Goal: Task Accomplishment & Management: Manage account settings

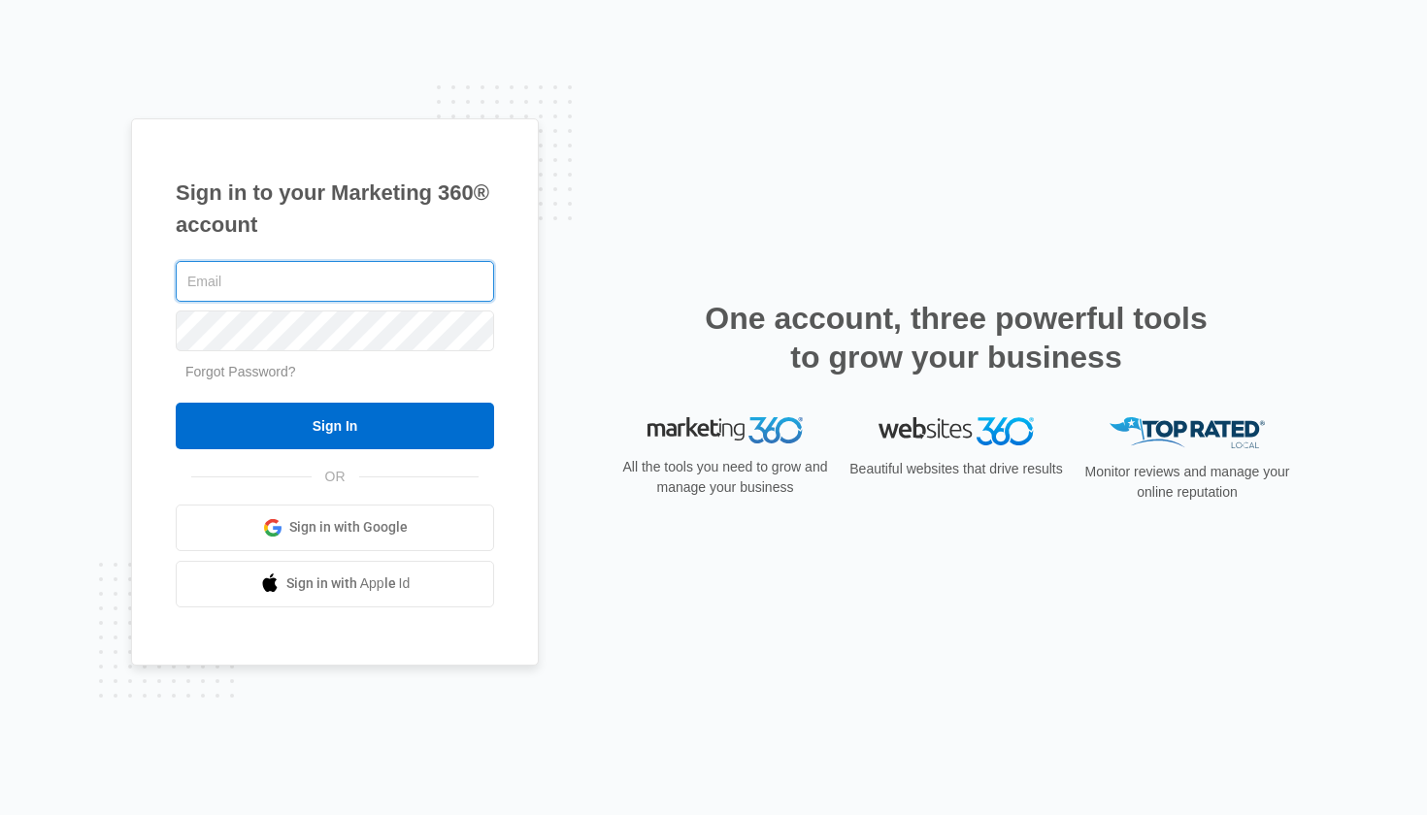
type input "[EMAIL_ADDRESS][DOMAIN_NAME]"
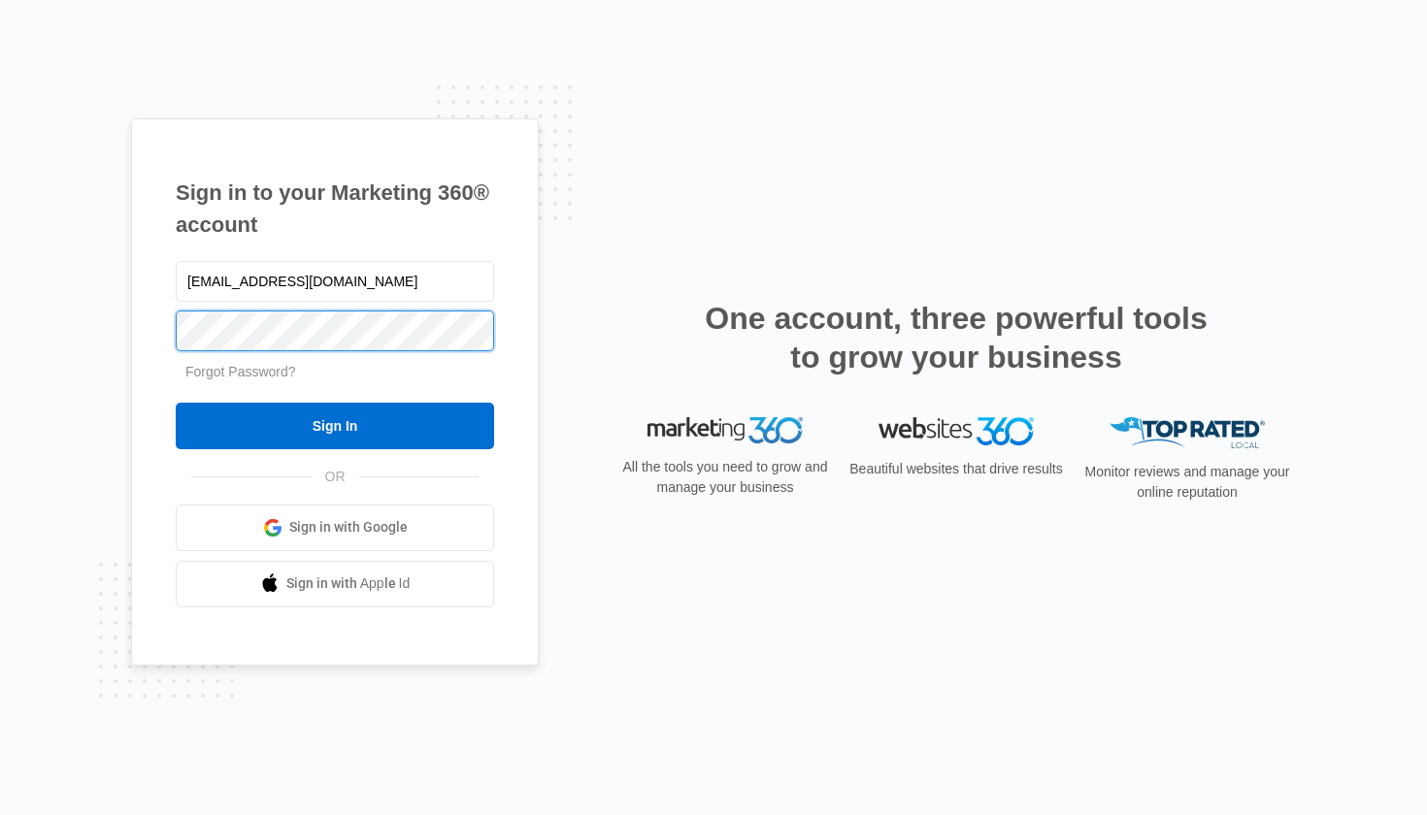
click at [335, 425] on input "Sign In" at bounding box center [335, 426] width 318 height 47
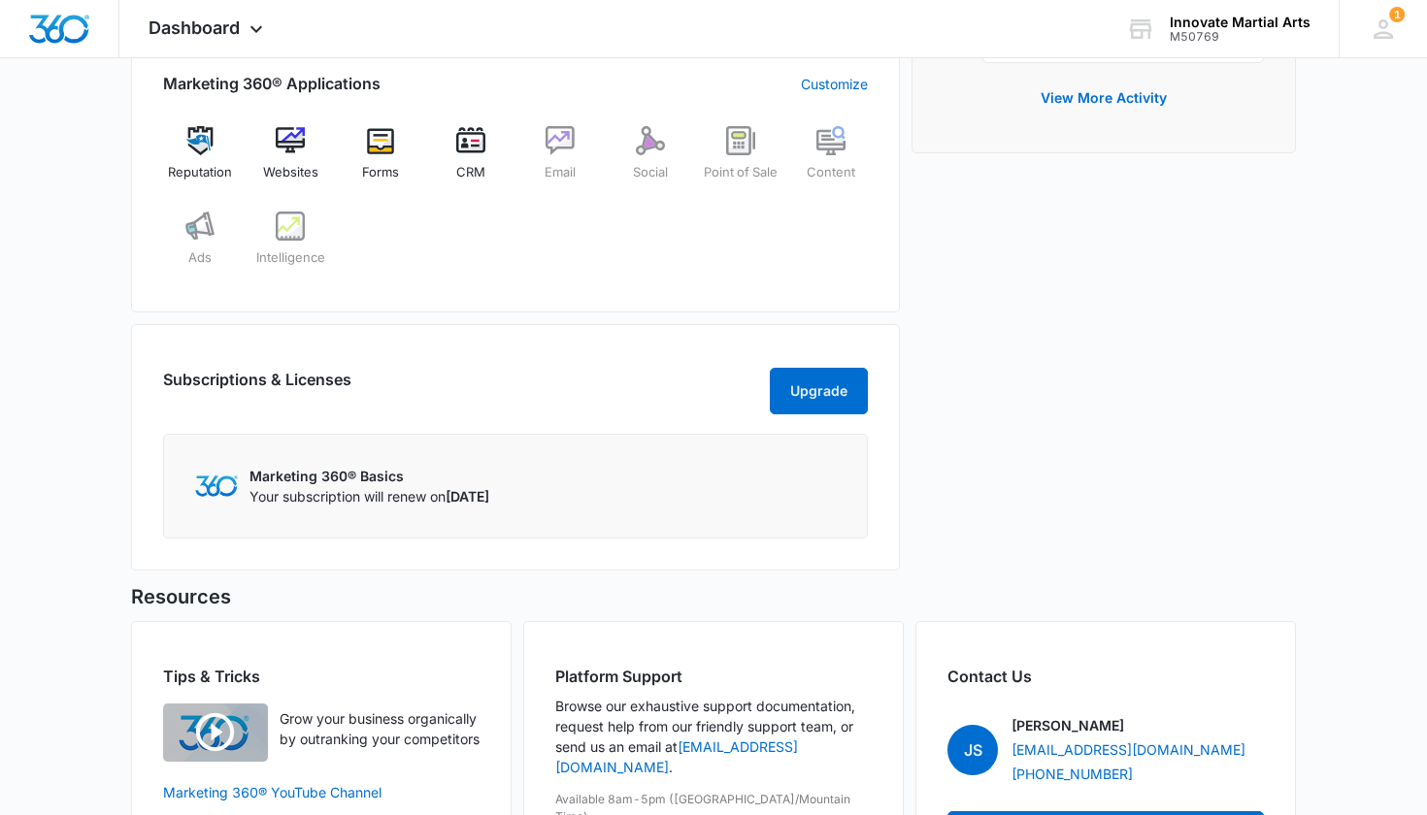
scroll to position [842, 0]
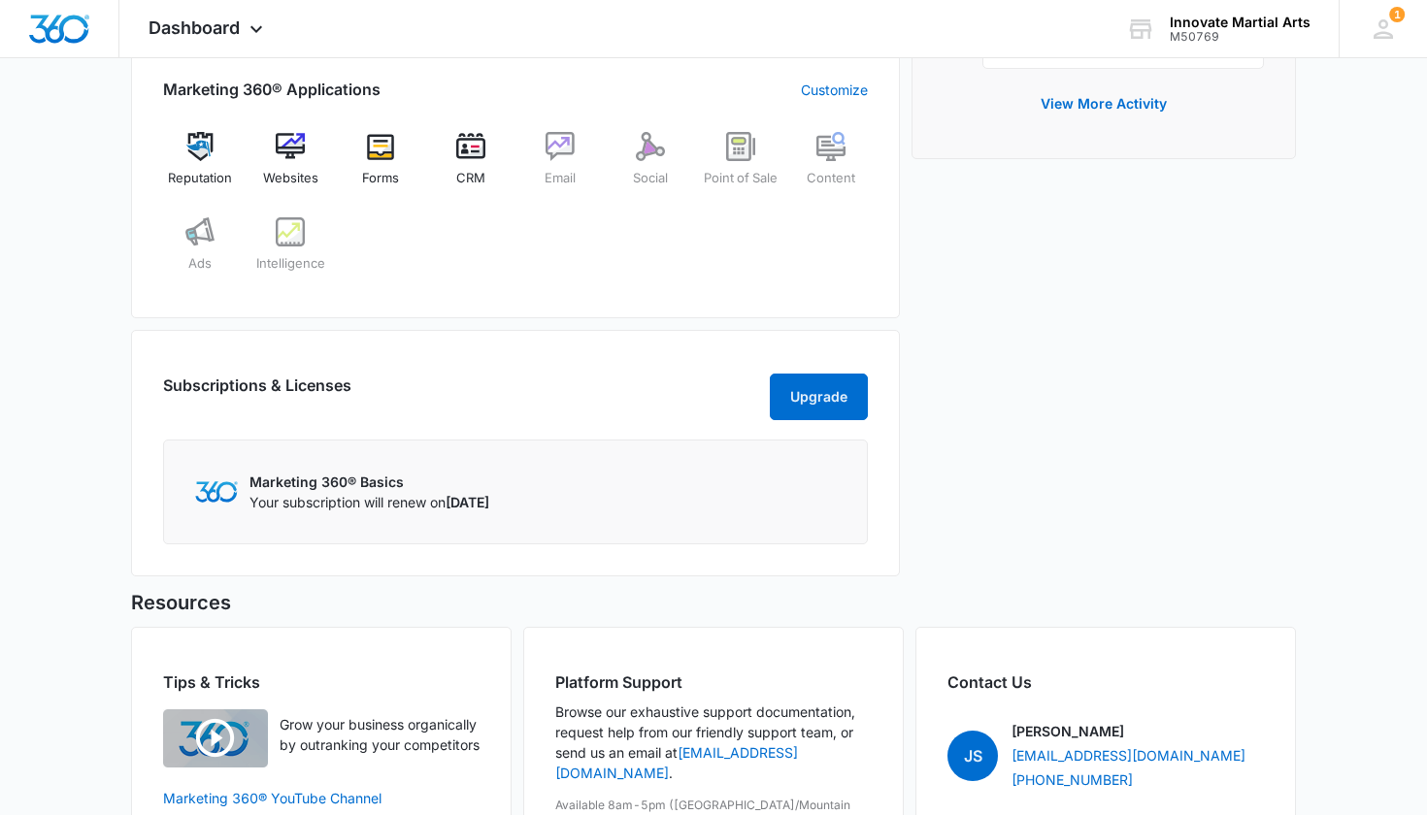
click at [435, 536] on div "Marketing 360® Basics Your subscription will renew on October 12, 2025" at bounding box center [515, 492] width 705 height 105
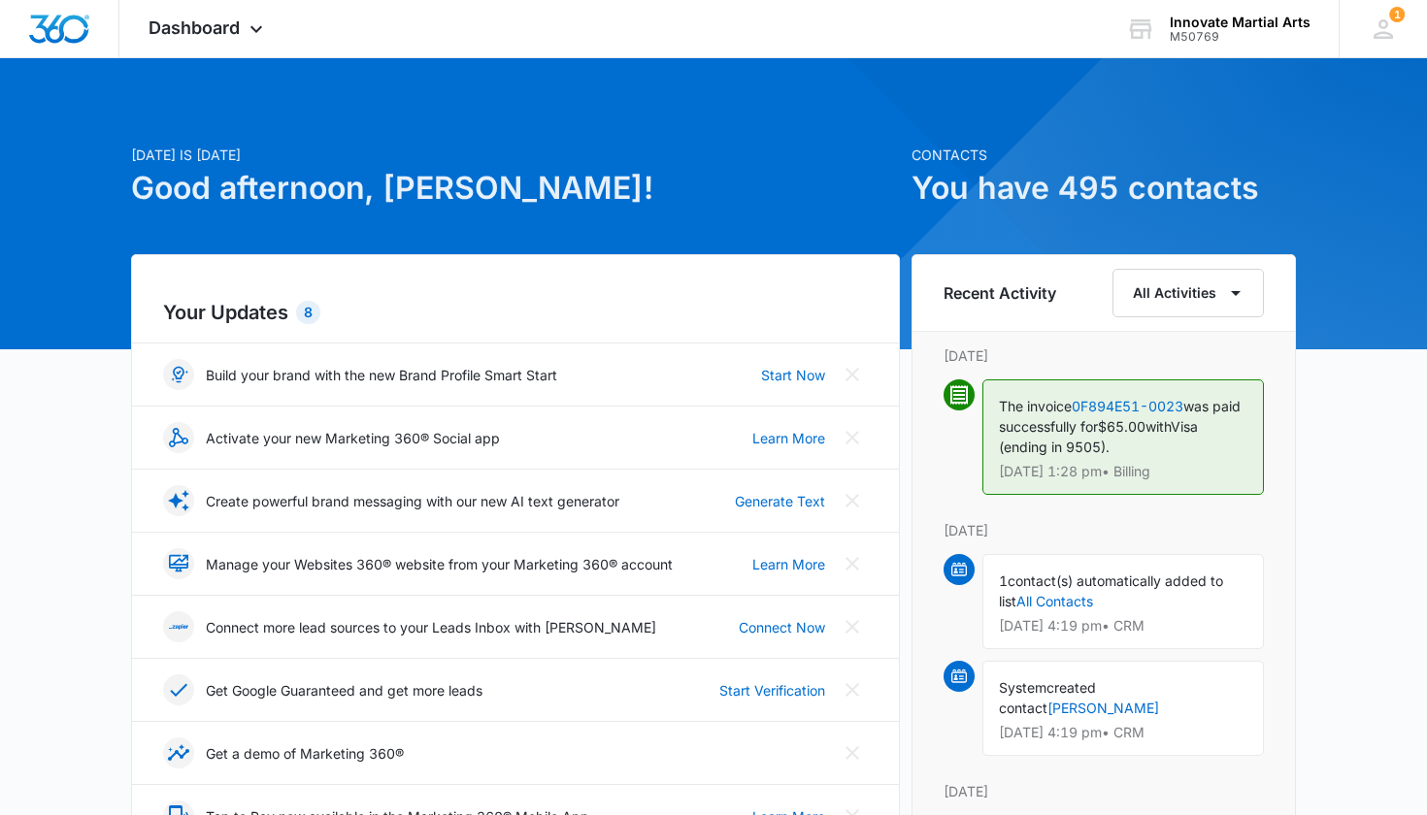
scroll to position [0, 0]
click at [1384, 37] on icon at bounding box center [1383, 28] width 19 height 19
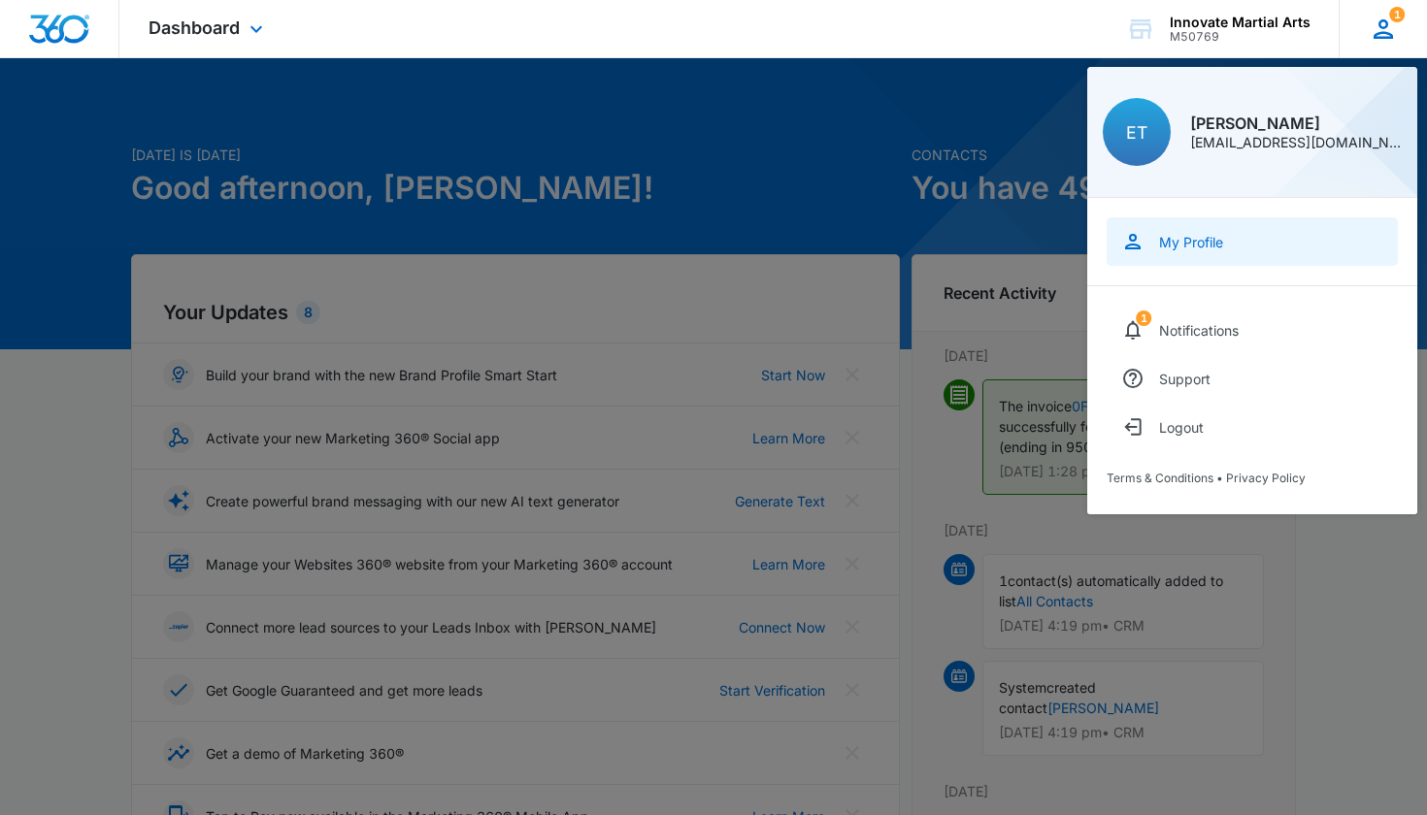
click at [1200, 250] on link "My Profile" at bounding box center [1252, 241] width 291 height 49
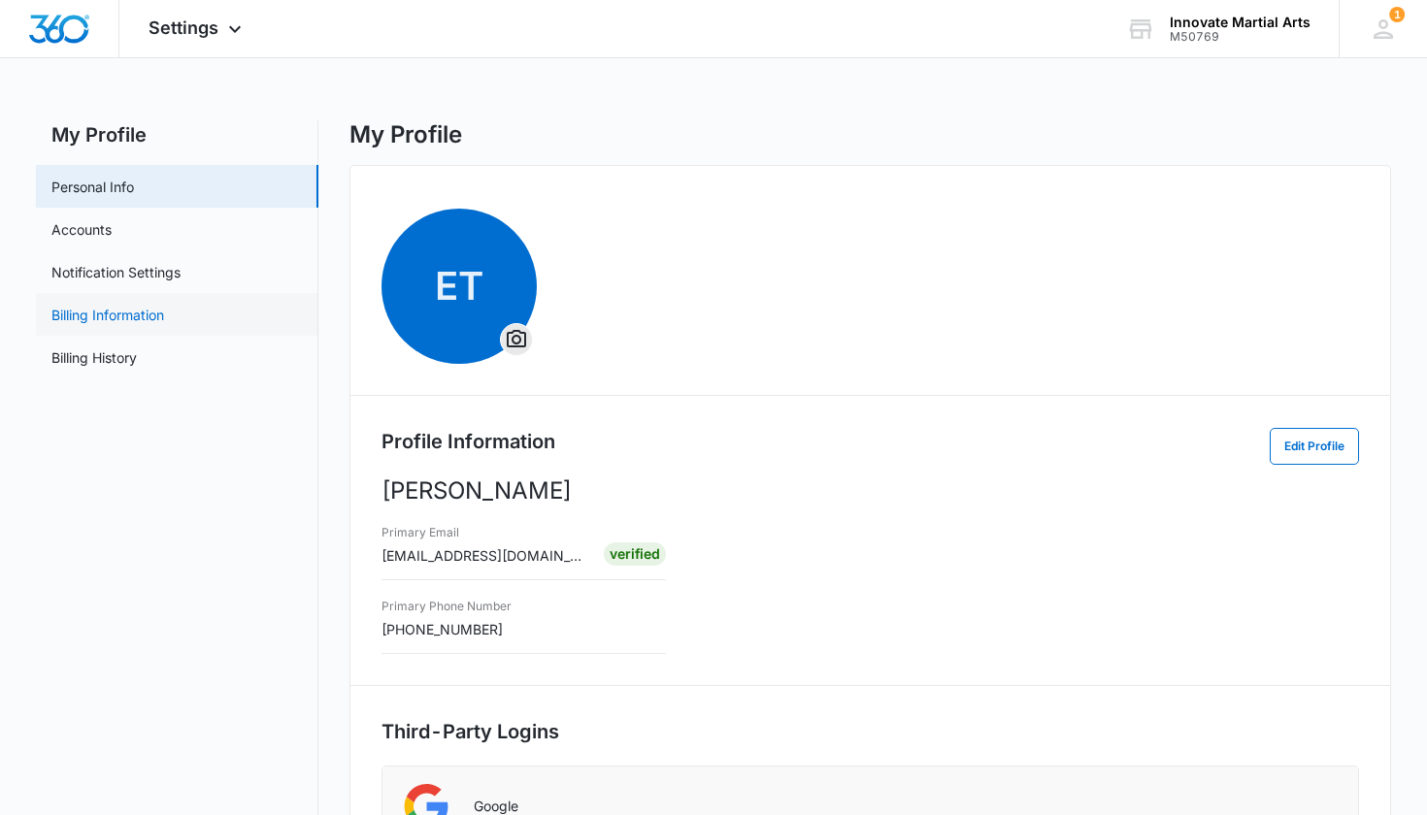
click at [107, 324] on link "Billing Information" at bounding box center [107, 315] width 113 height 20
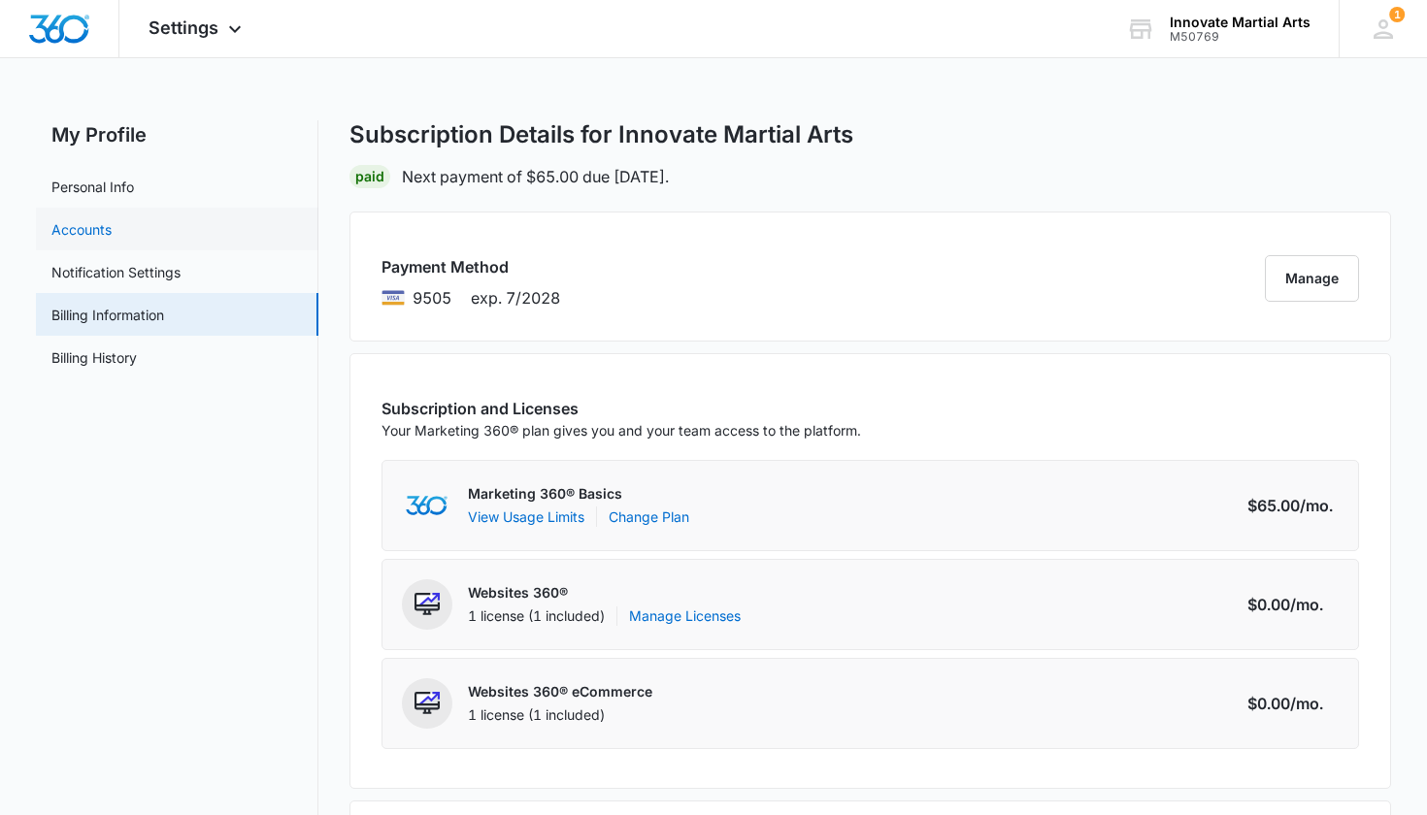
click at [74, 227] on link "Accounts" at bounding box center [81, 229] width 60 height 20
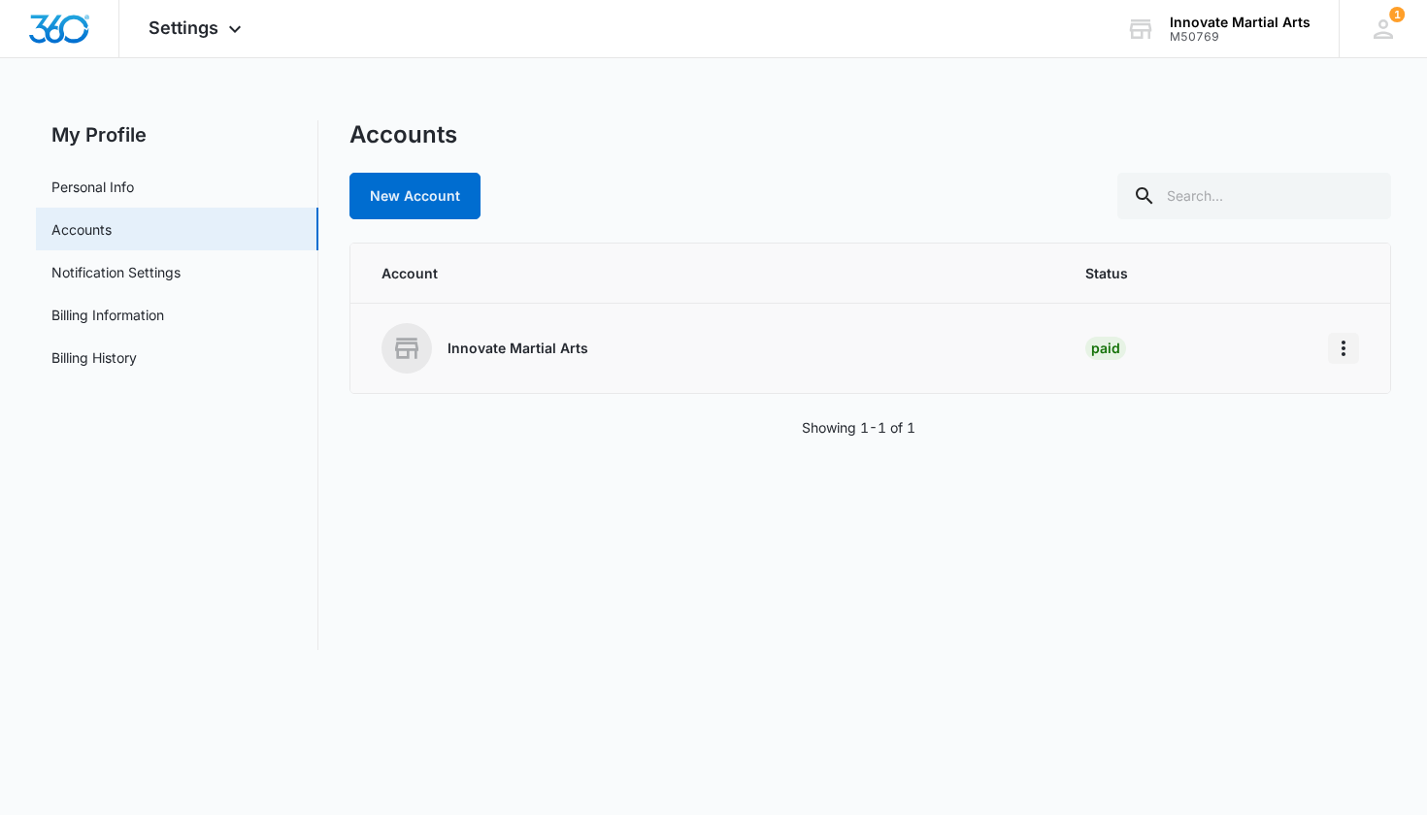
click at [1352, 344] on icon "Home" at bounding box center [1343, 348] width 23 height 23
click at [948, 538] on div "Accounts New Account Account Status Innovate Martial Arts Paid Showing 1-1 of 1" at bounding box center [870, 385] width 1043 height 530
click at [134, 318] on link "Billing Information" at bounding box center [107, 315] width 113 height 20
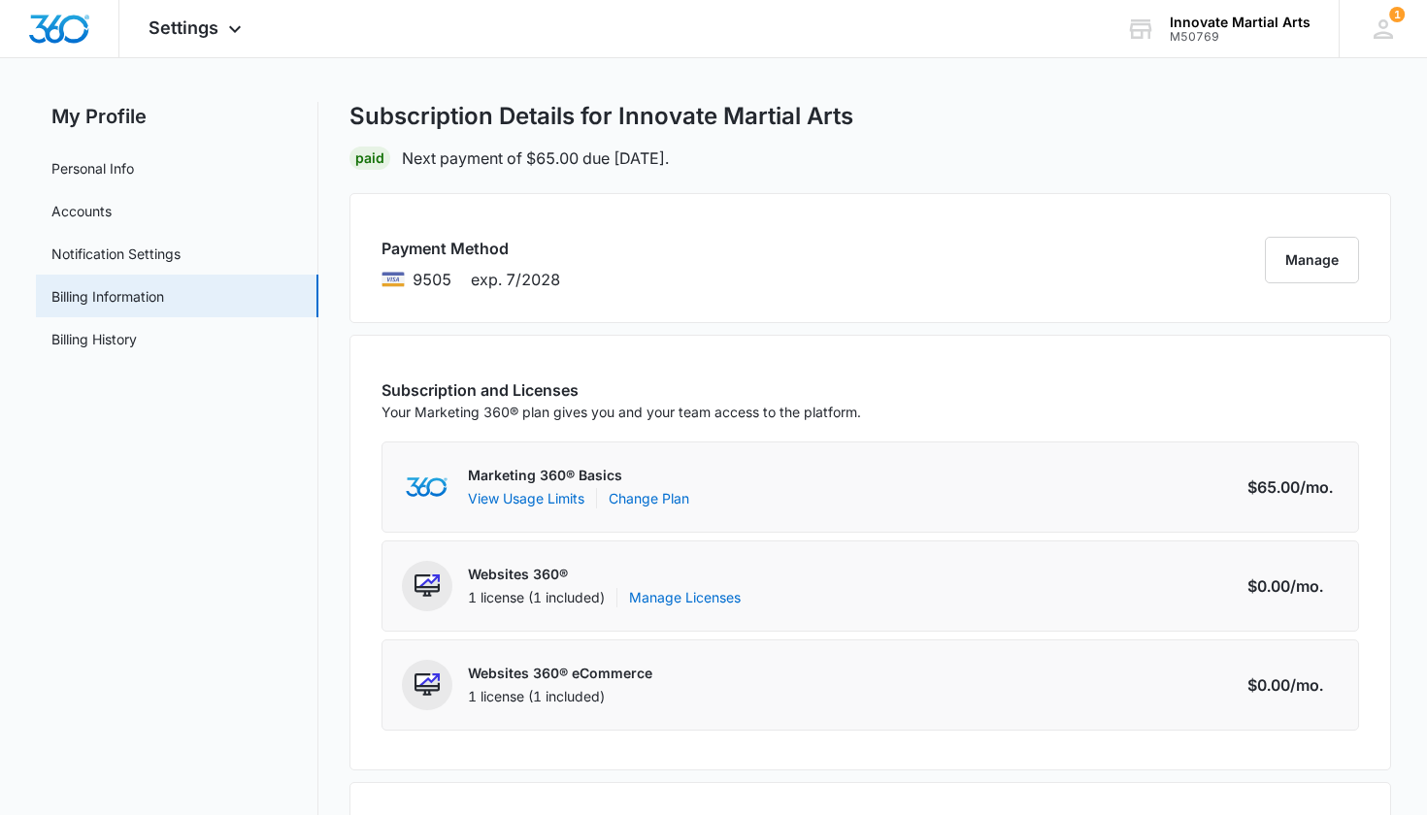
scroll to position [22, 0]
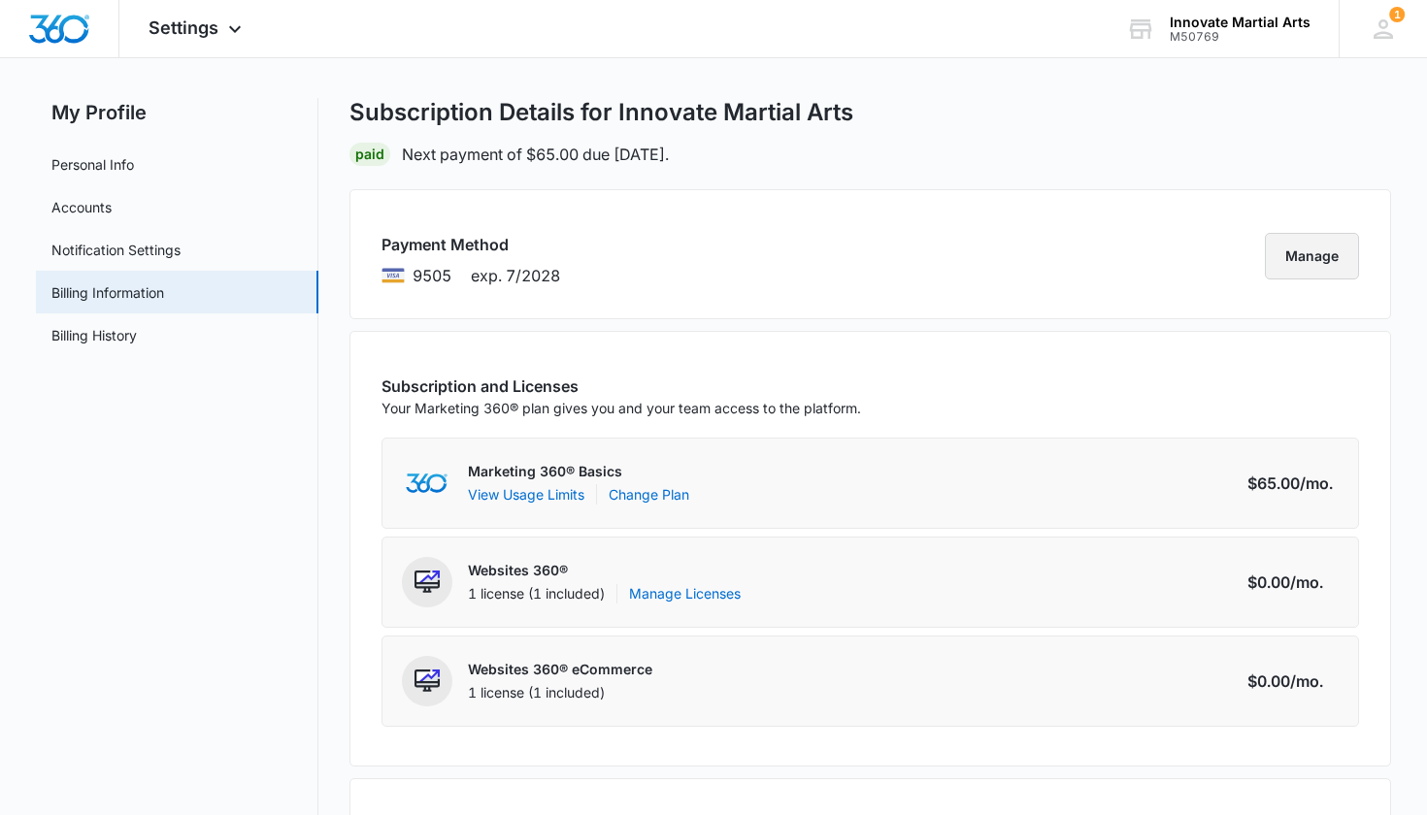
click at [1311, 262] on button "Manage" at bounding box center [1312, 256] width 94 height 47
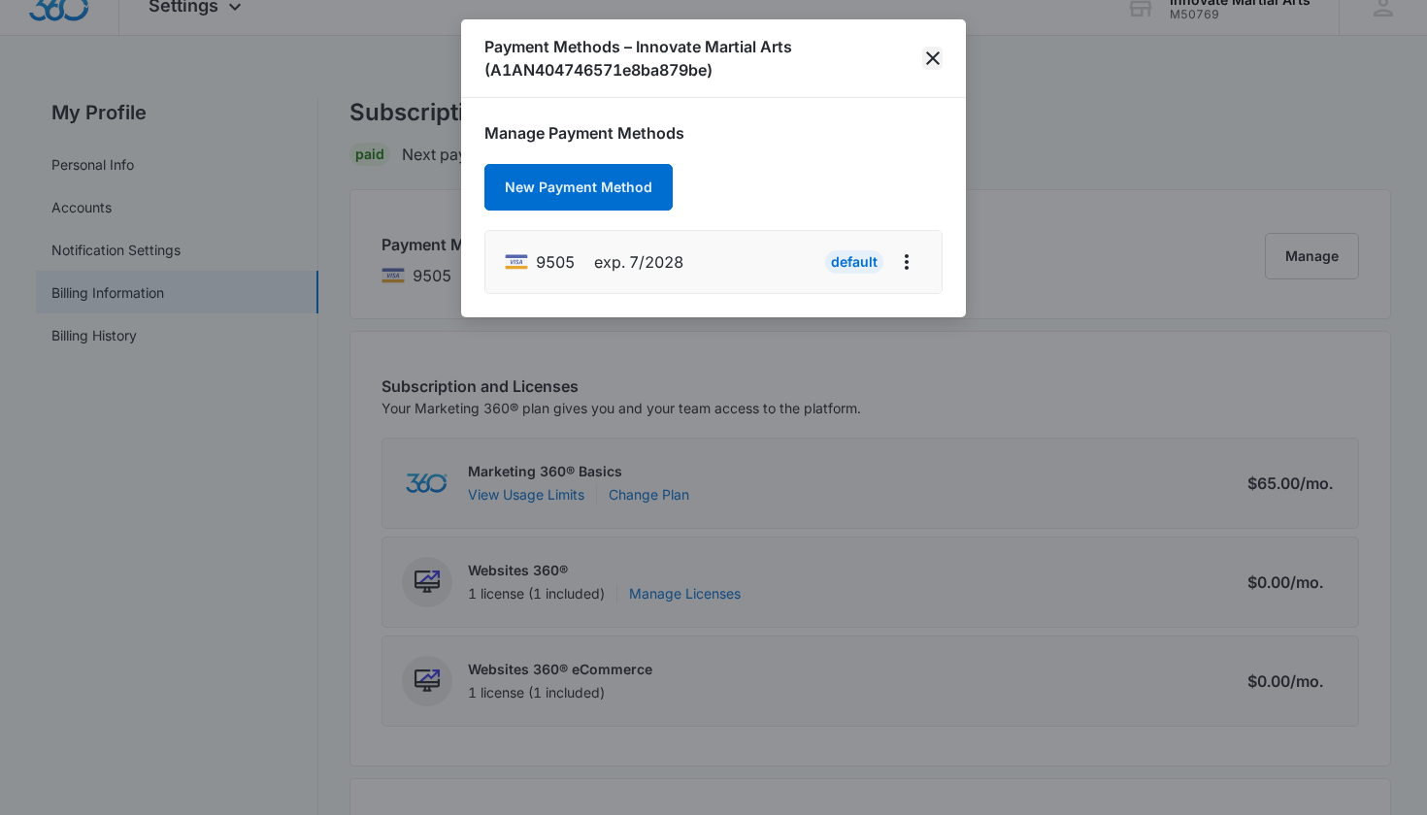
click at [939, 50] on icon "close" at bounding box center [932, 58] width 23 height 23
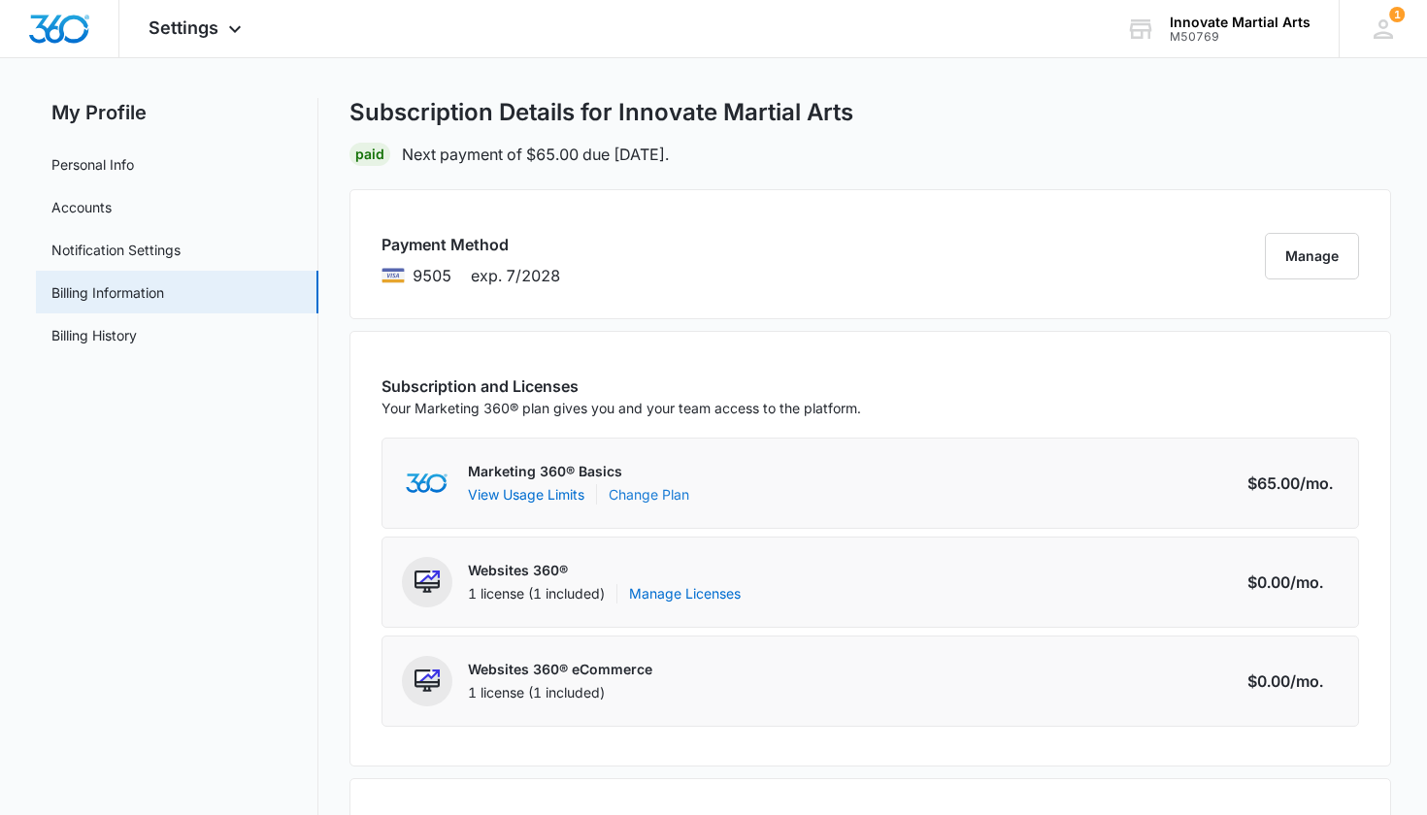
click at [647, 496] on link "Change Plan" at bounding box center [649, 494] width 81 height 20
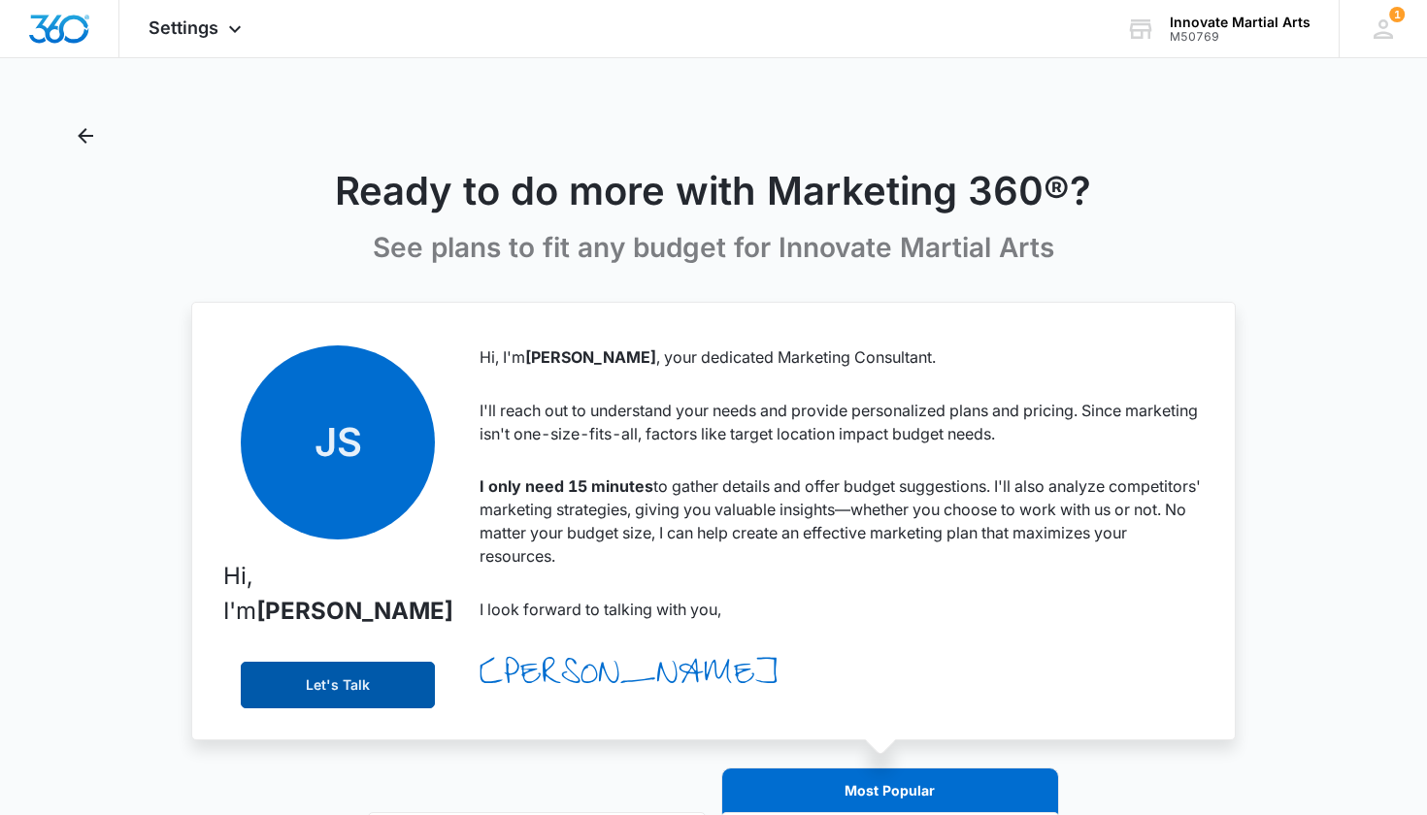
click at [316, 680] on button "Let's Talk" at bounding box center [338, 685] width 194 height 47
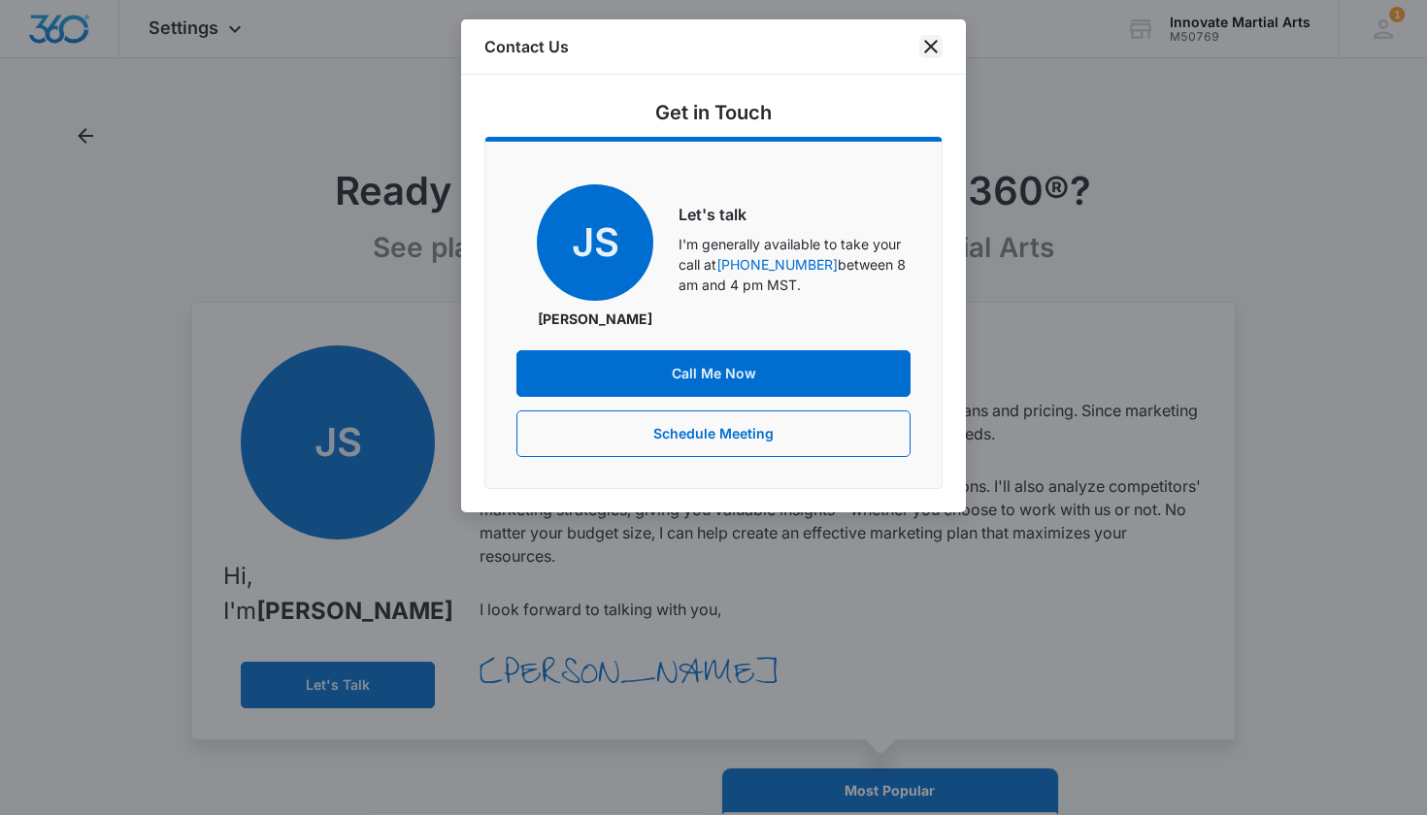
click at [921, 42] on icon "close" at bounding box center [930, 46] width 23 height 23
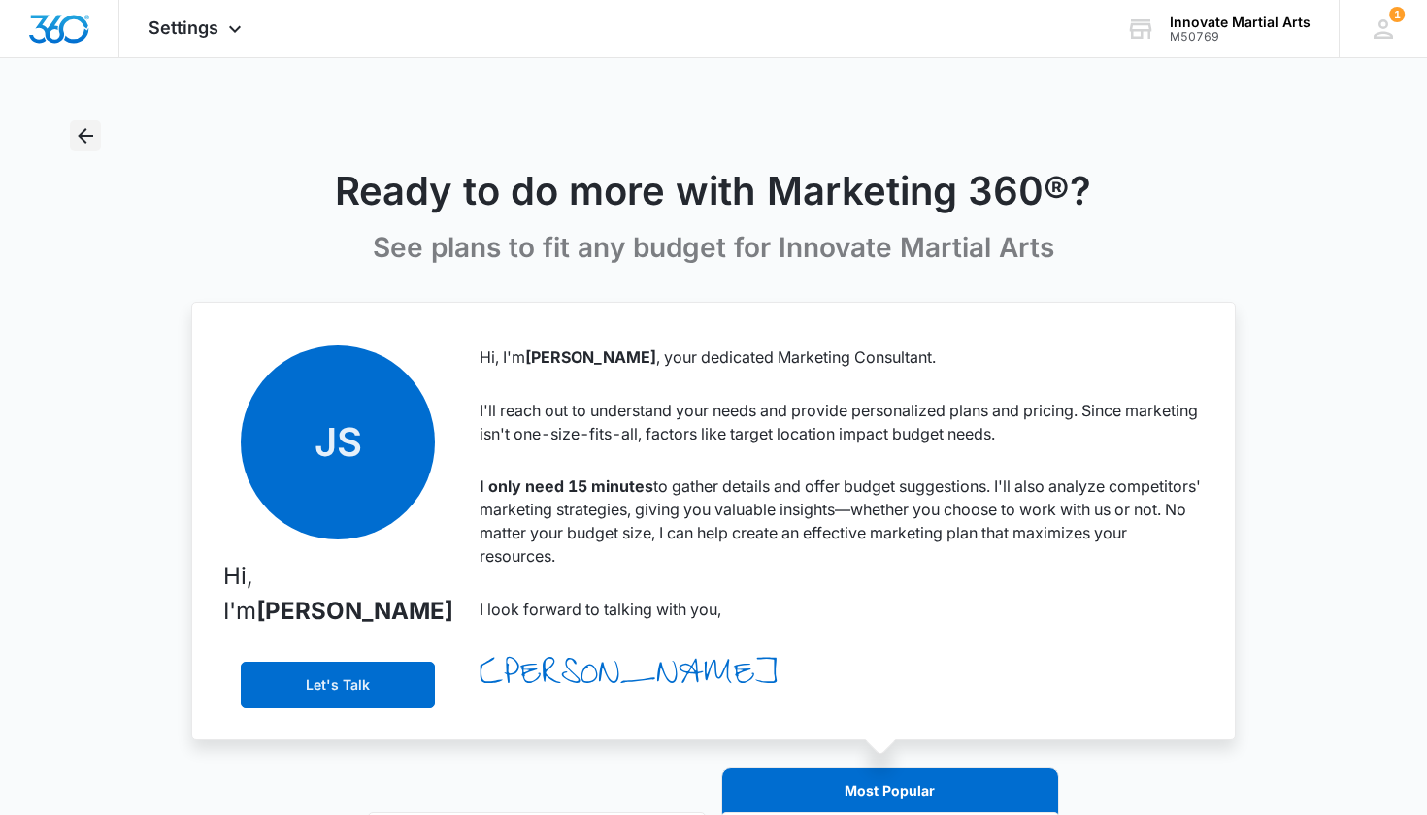
click at [83, 131] on icon "Back" at bounding box center [86, 136] width 16 height 16
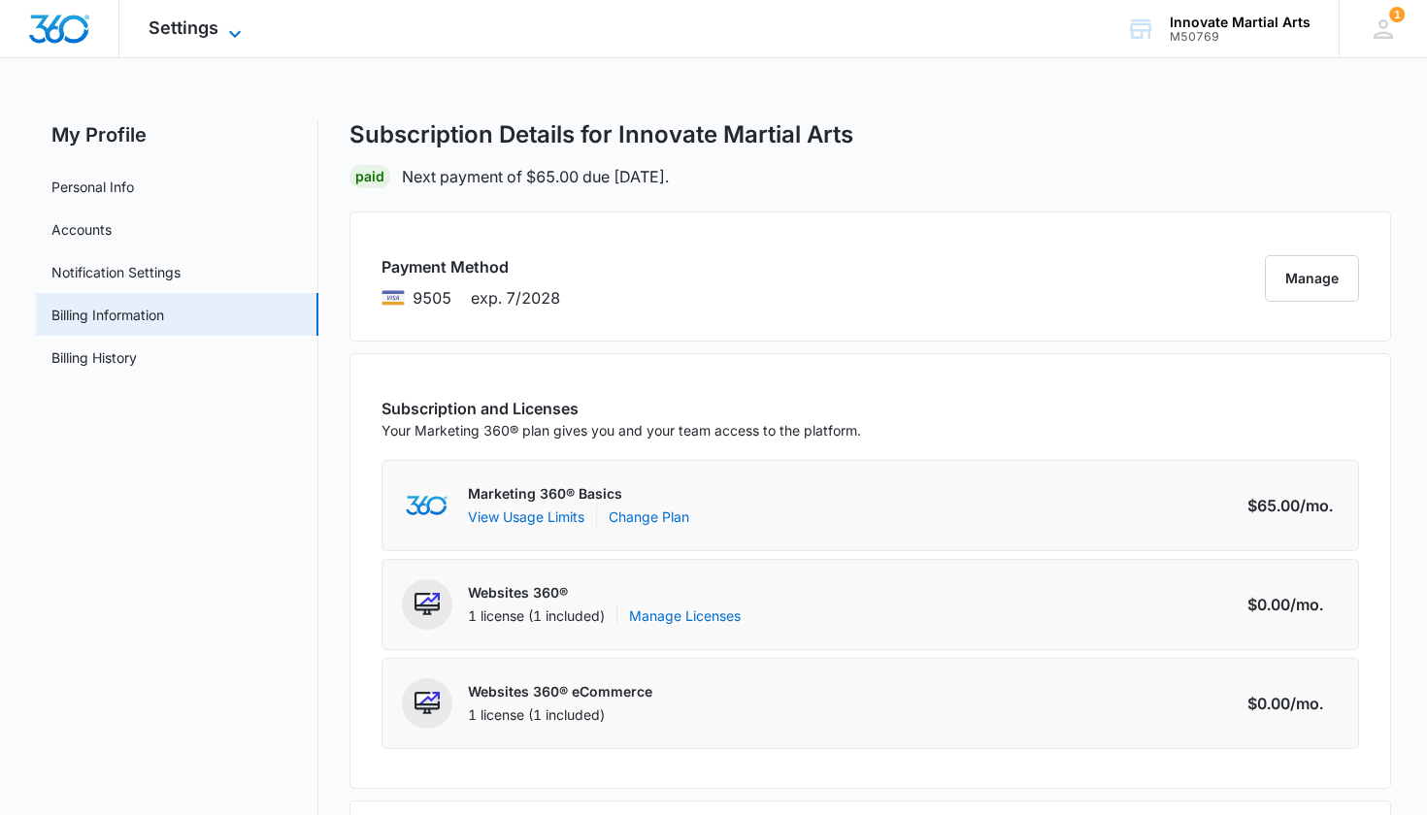
click at [216, 28] on span "Settings" at bounding box center [184, 27] width 70 height 20
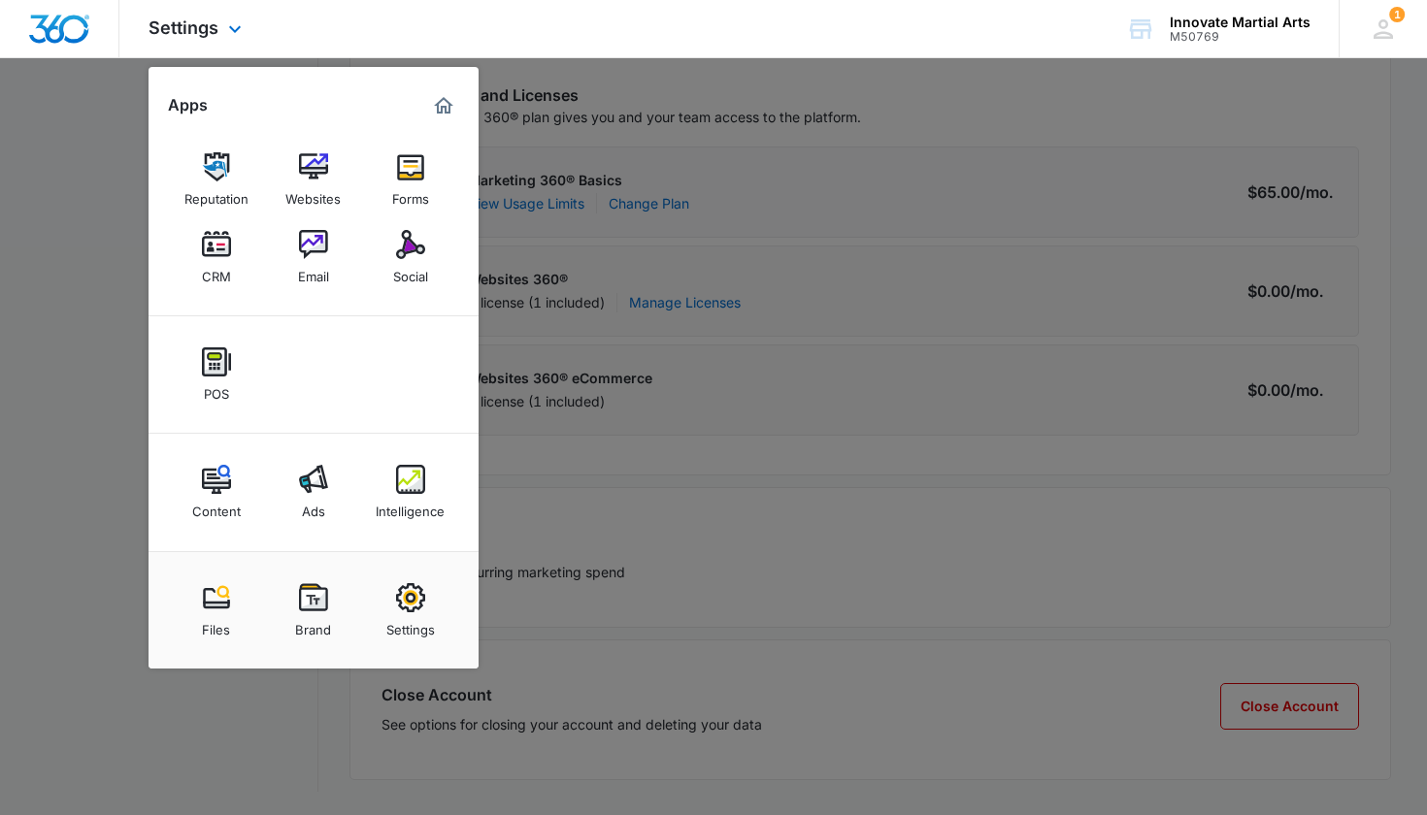
scroll to position [312, 0]
click at [416, 617] on div "Settings" at bounding box center [410, 625] width 49 height 25
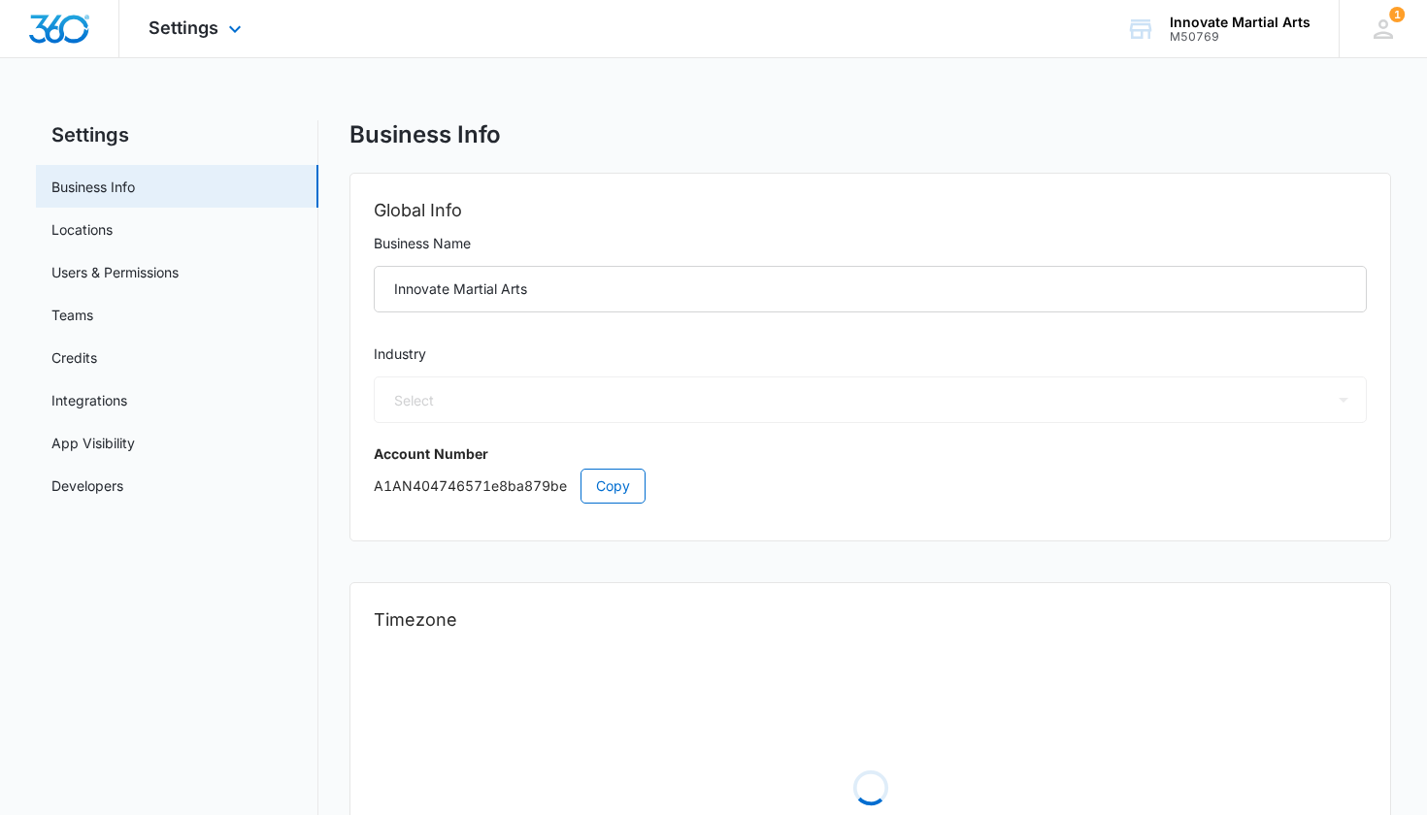
select select "36"
select select "US"
select select "America/New_York"
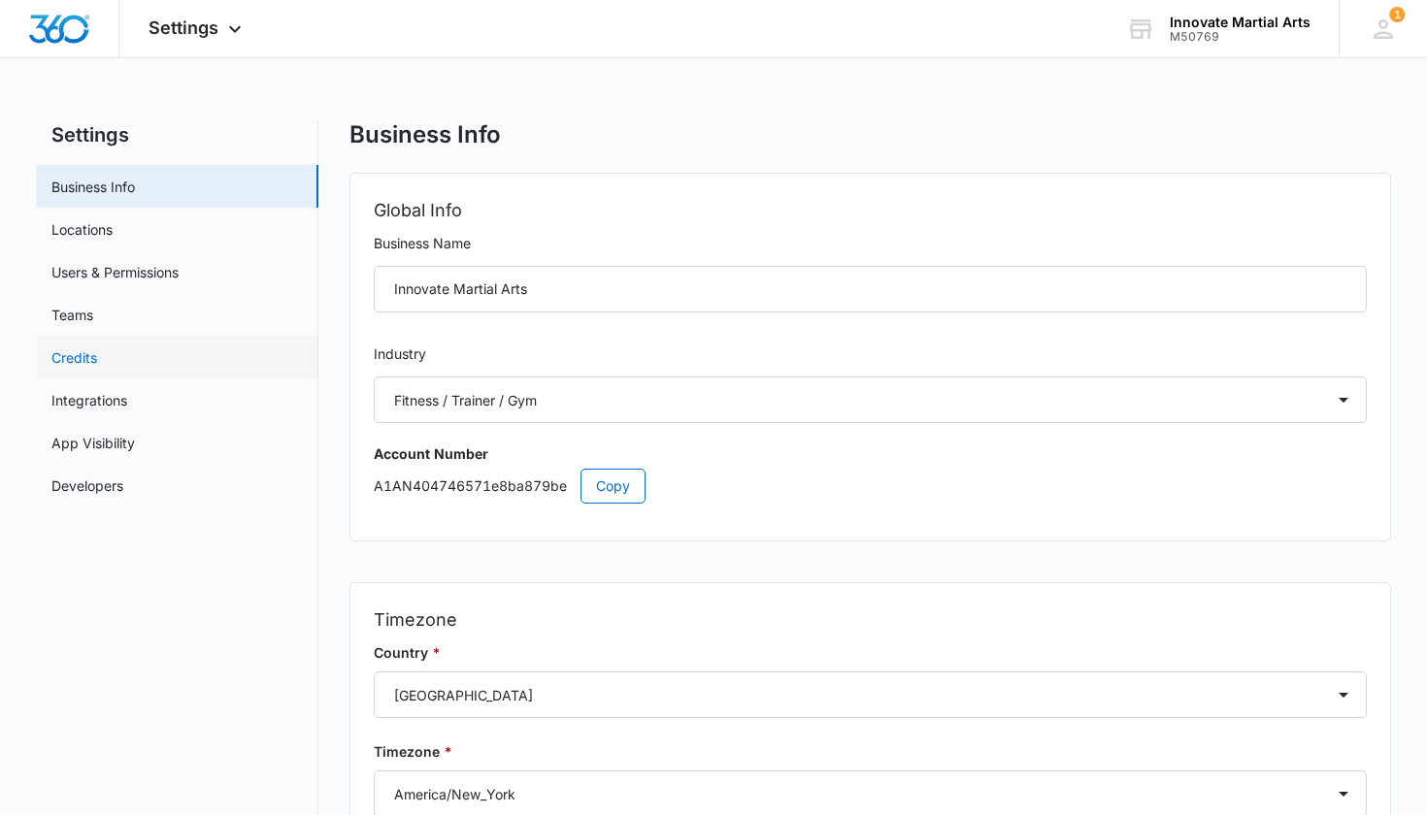
click at [77, 348] on link "Credits" at bounding box center [74, 358] width 46 height 20
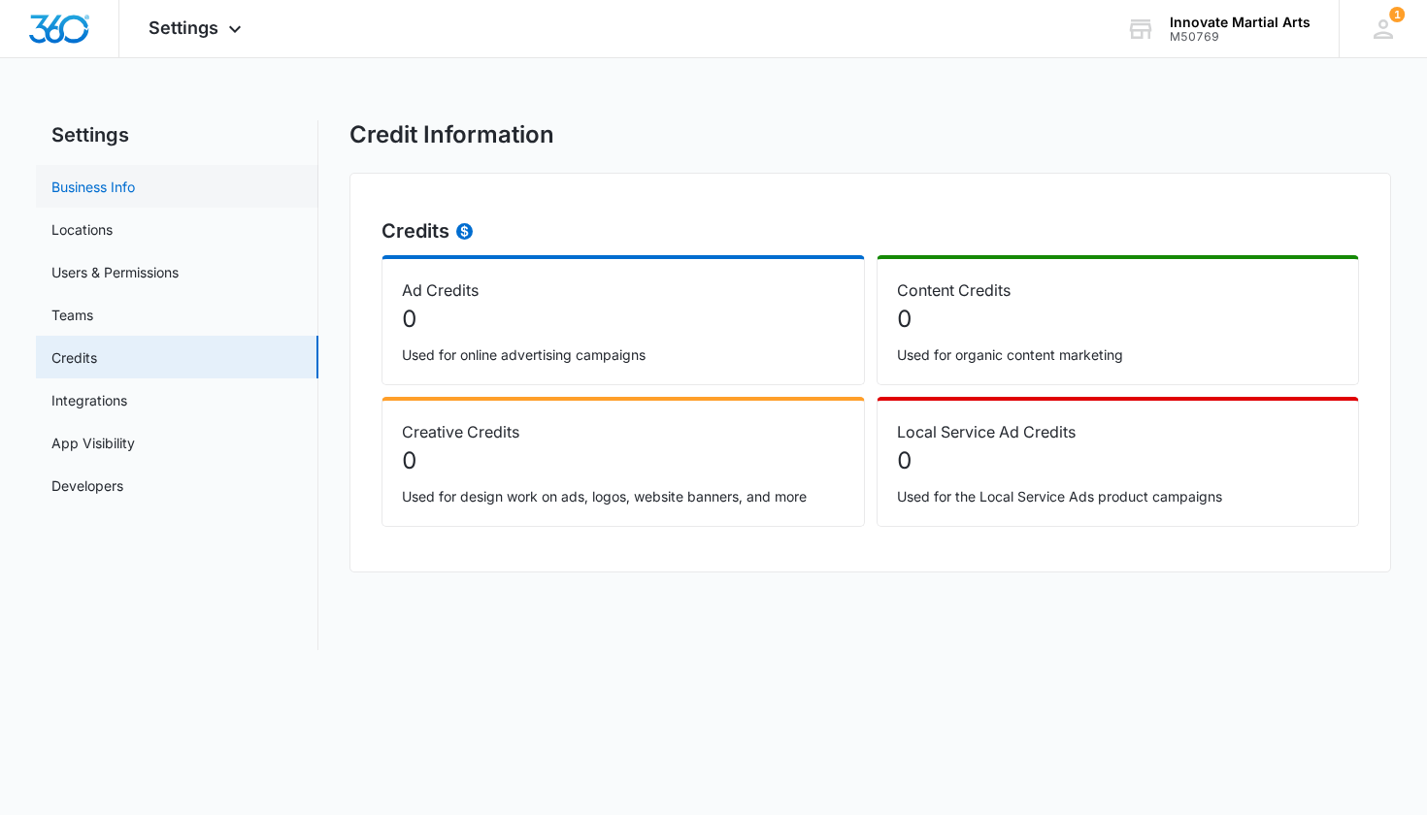
click at [92, 194] on link "Business Info" at bounding box center [92, 187] width 83 height 20
select select "36"
select select "US"
select select "America/New_York"
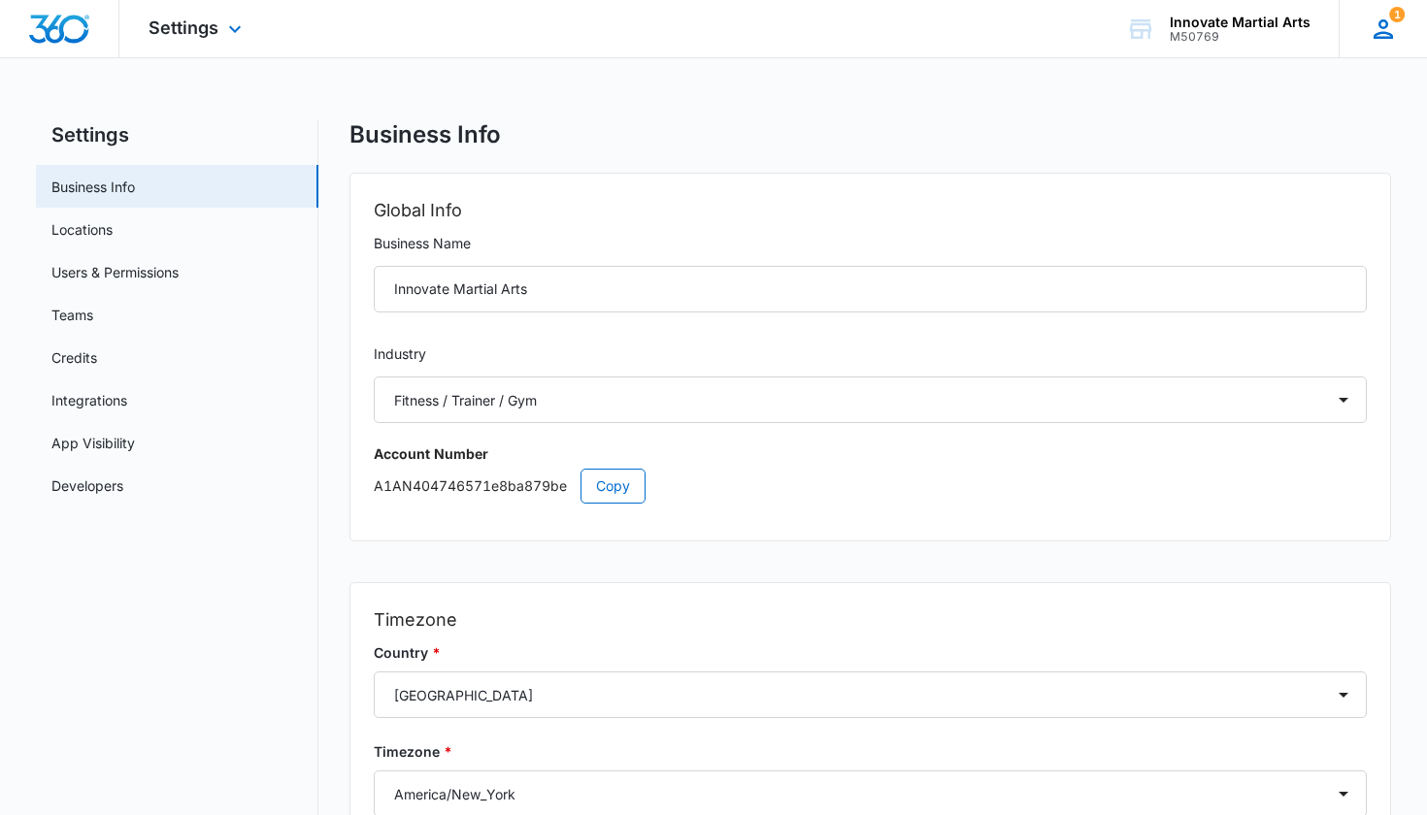
click at [1380, 27] on icon at bounding box center [1383, 29] width 29 height 29
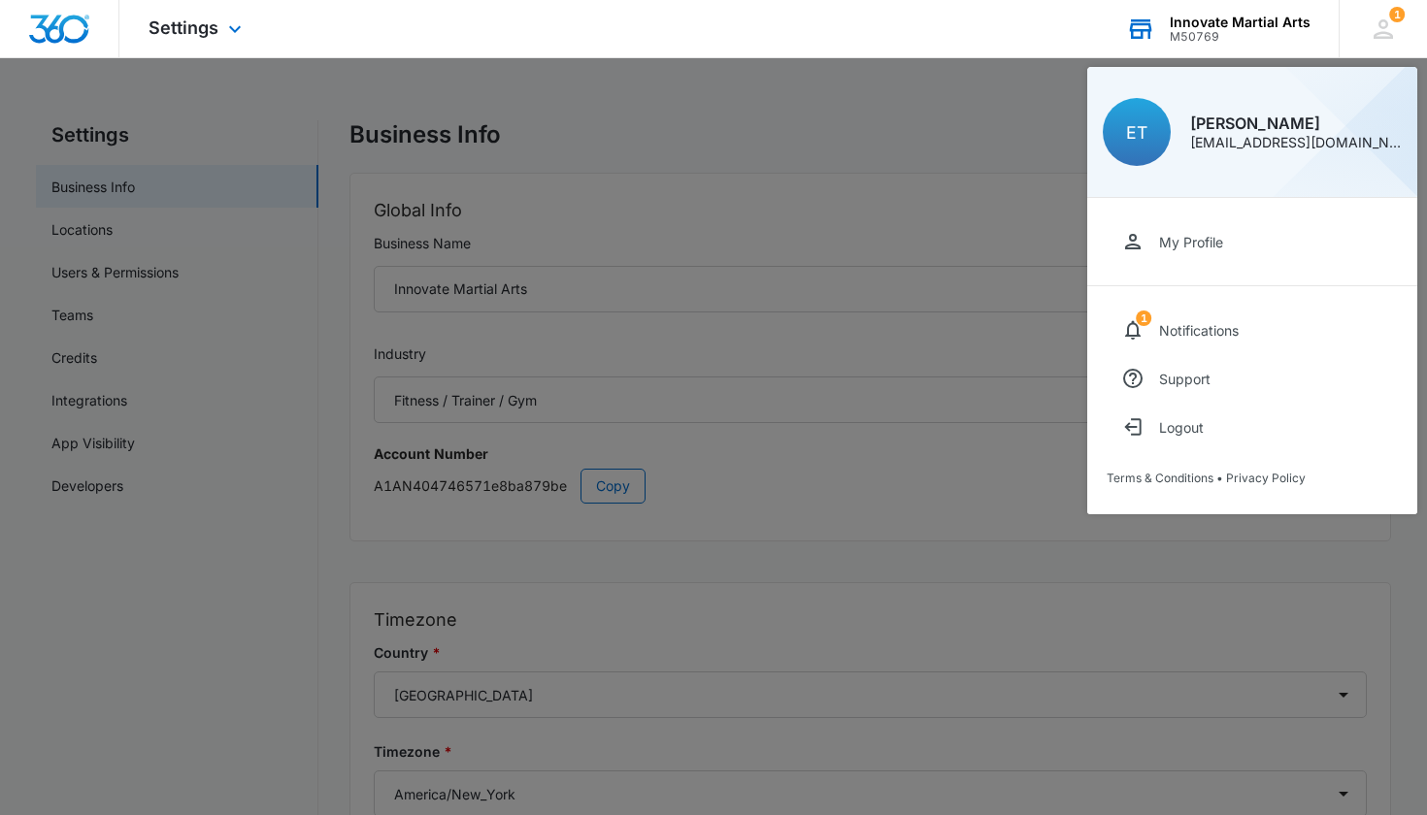
click at [1237, 21] on div "Innovate Martial Arts" at bounding box center [1240, 23] width 141 height 16
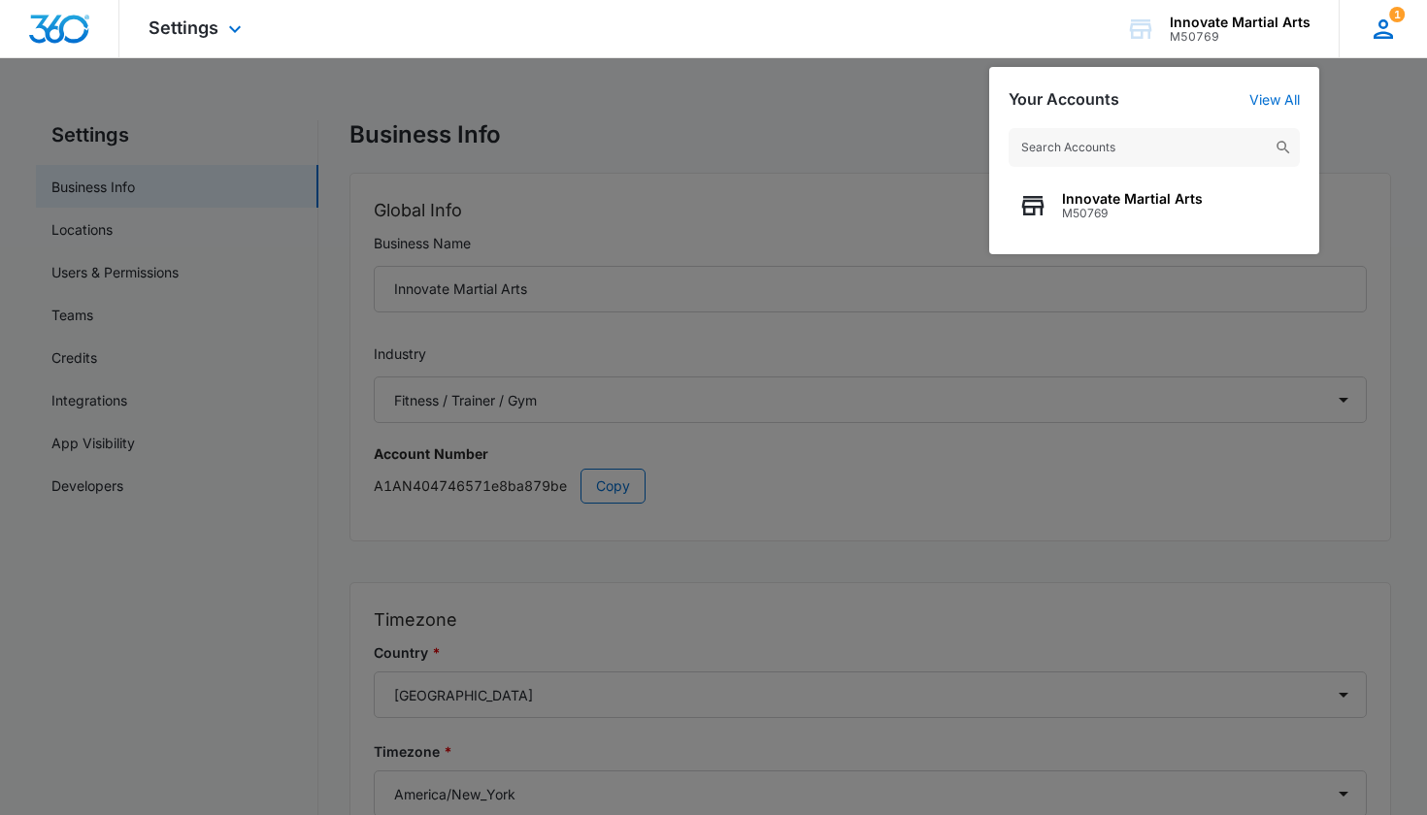
click at [1386, 43] on icon at bounding box center [1383, 29] width 29 height 29
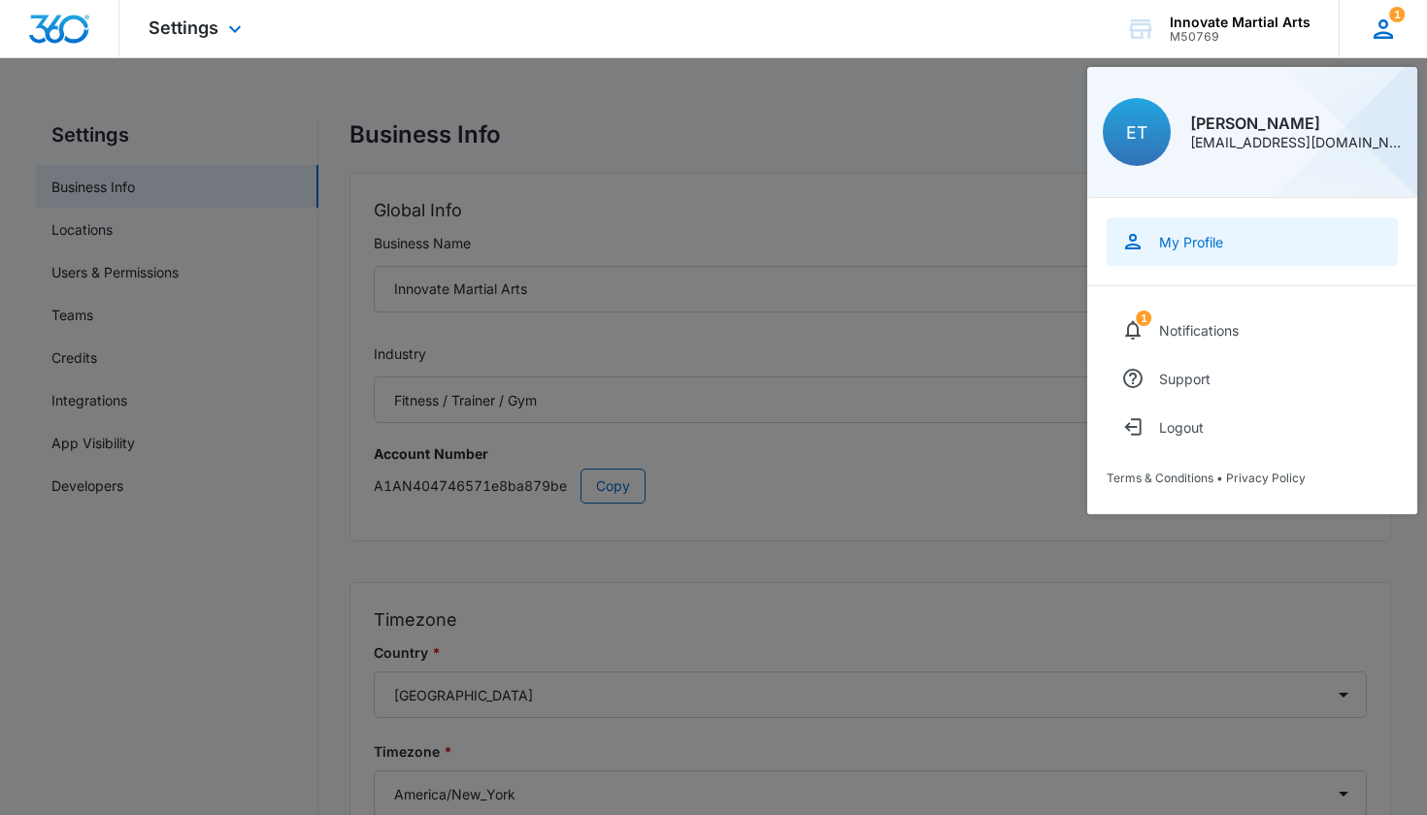
click at [1197, 234] on div "My Profile" at bounding box center [1191, 242] width 64 height 17
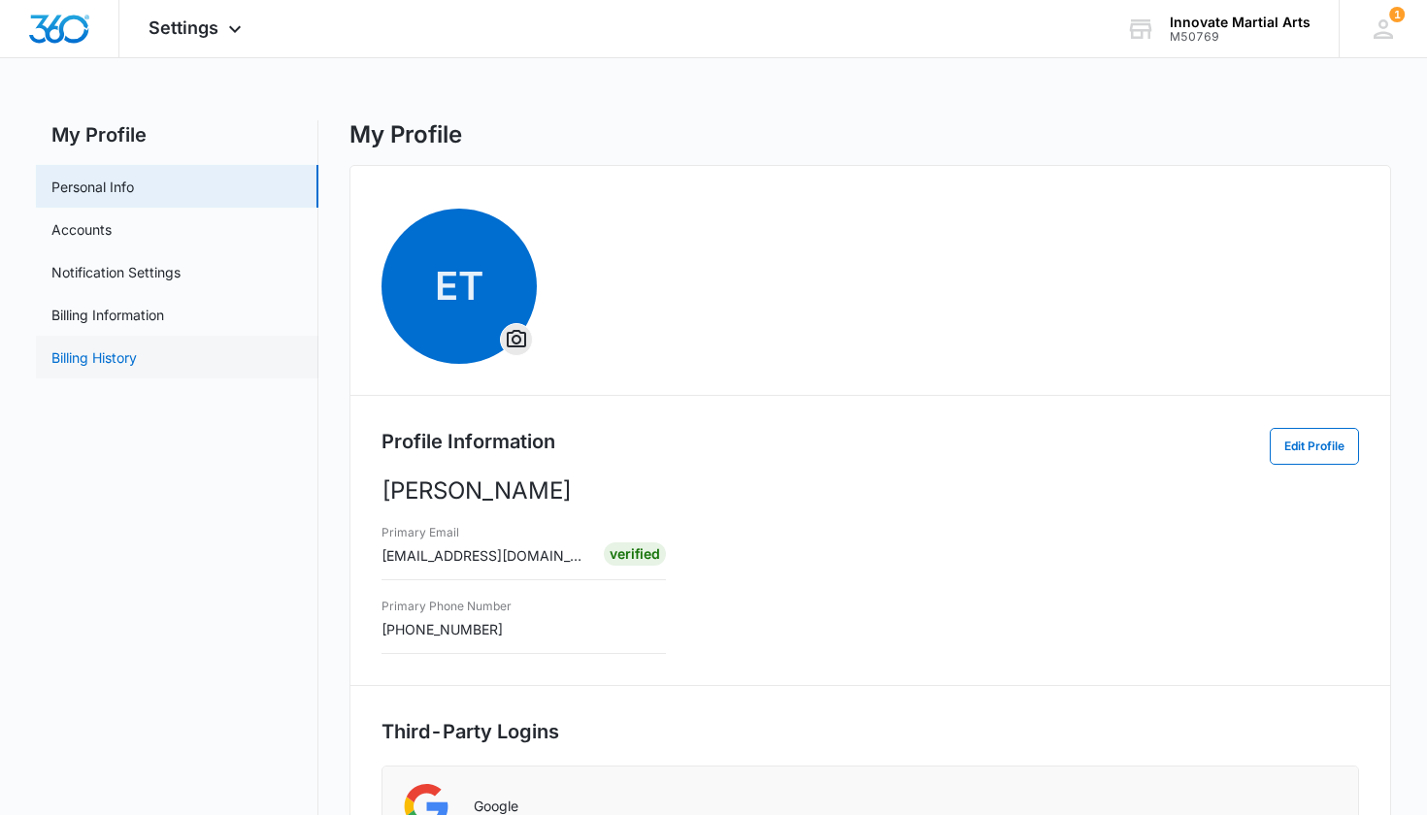
click at [118, 367] on link "Billing History" at bounding box center [93, 358] width 85 height 20
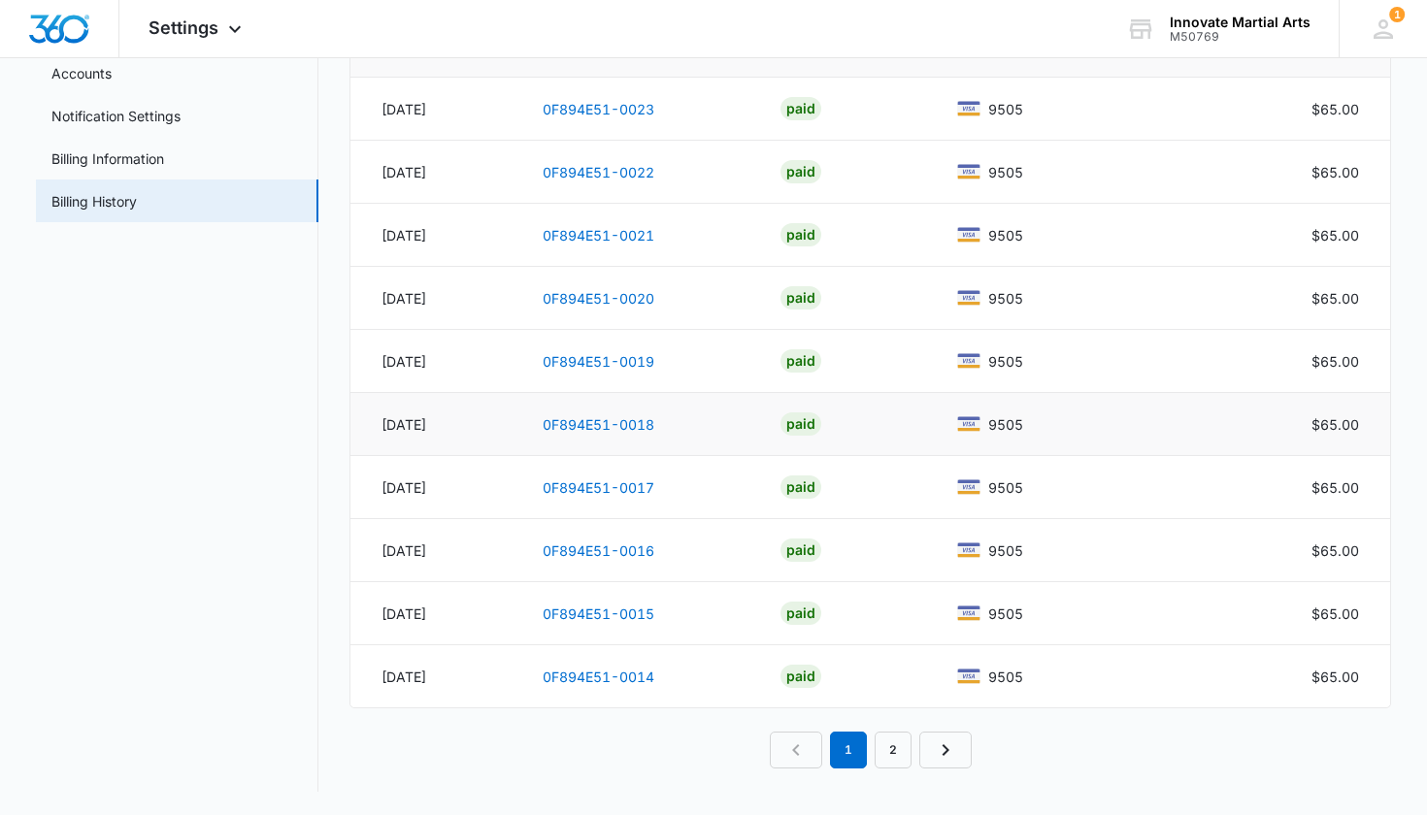
scroll to position [156, 0]
click at [897, 755] on link "2" at bounding box center [893, 750] width 37 height 37
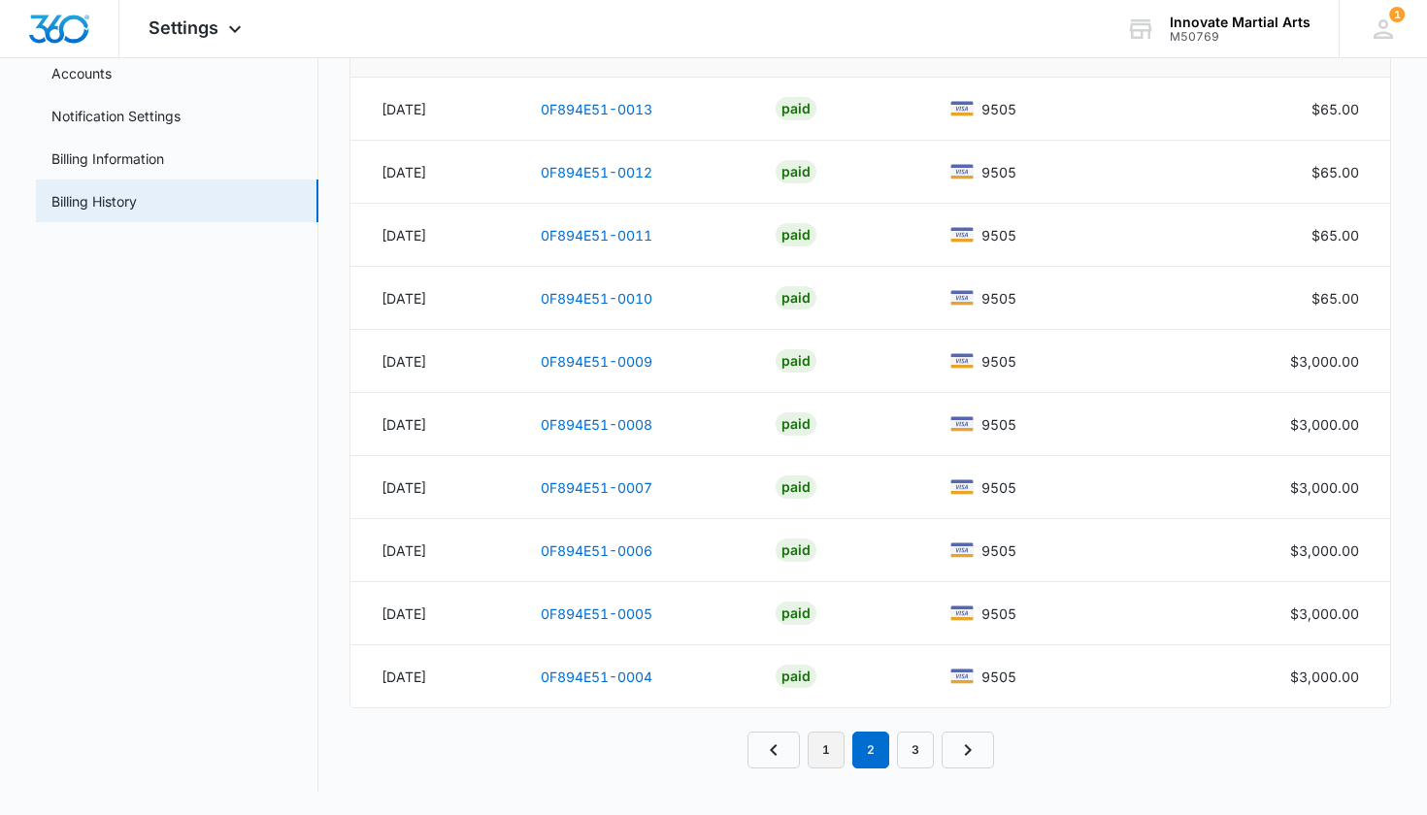
click at [825, 761] on link "1" at bounding box center [826, 750] width 37 height 37
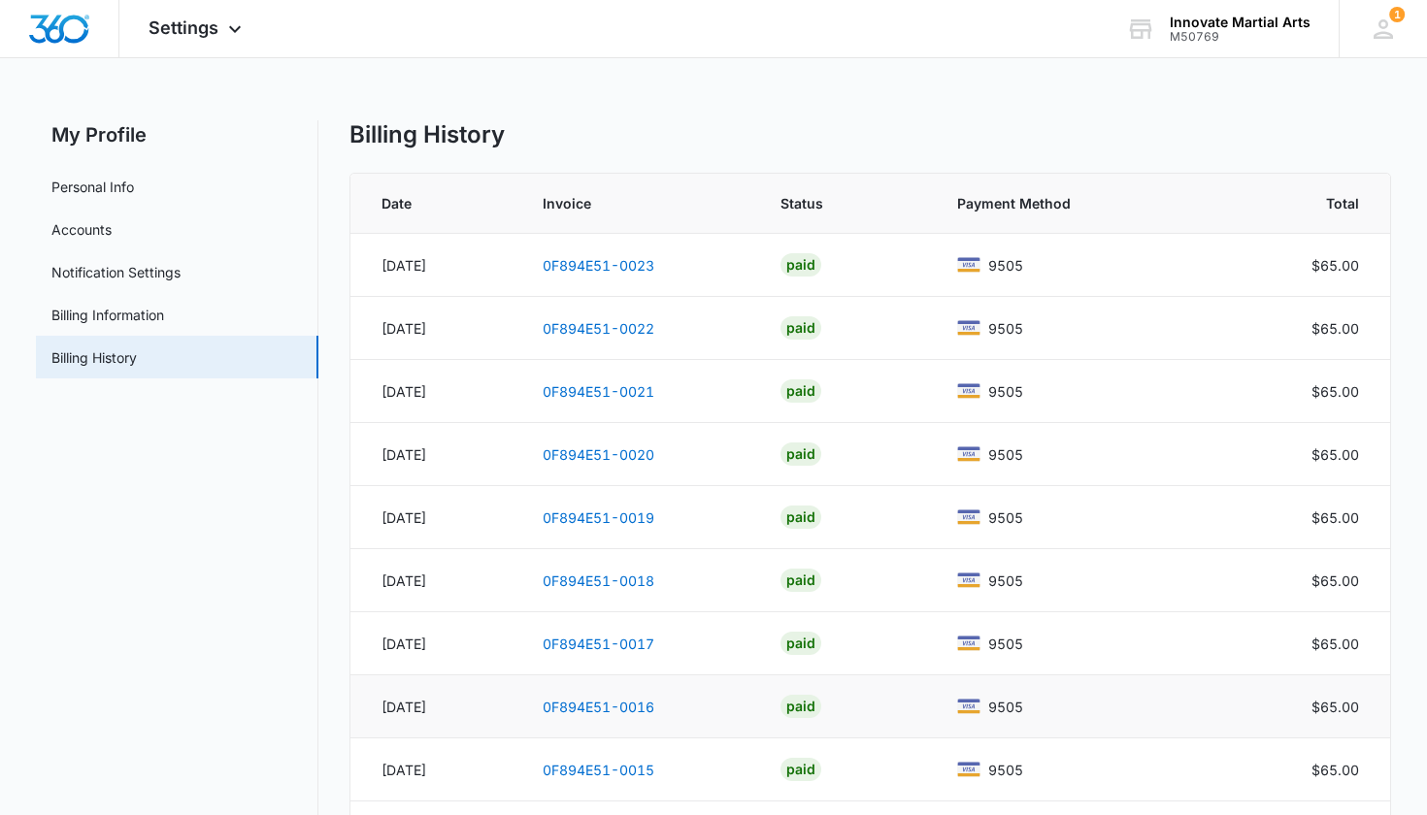
scroll to position [0, 0]
click at [82, 188] on link "Personal Info" at bounding box center [92, 187] width 83 height 20
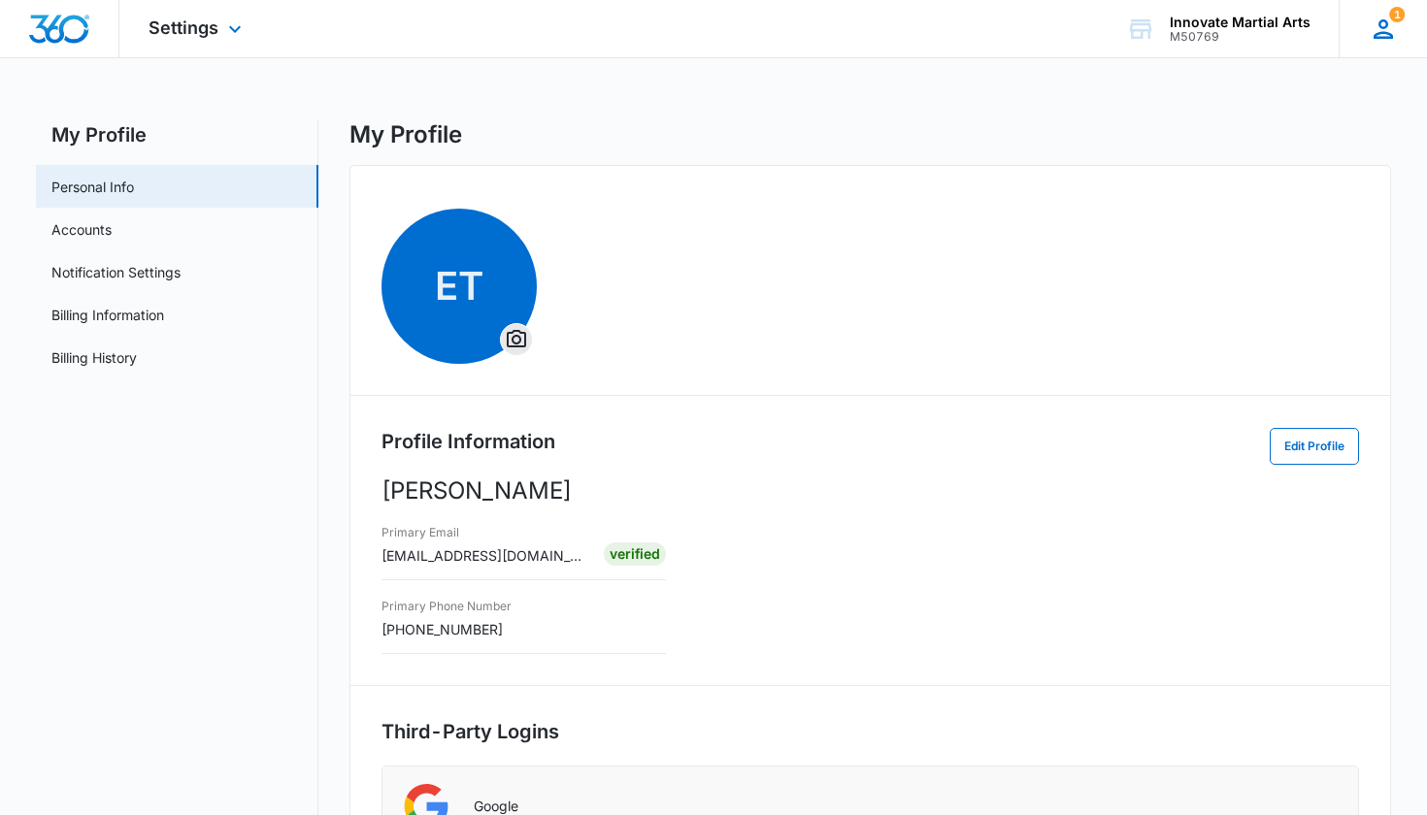
click at [1394, 24] on icon at bounding box center [1383, 29] width 29 height 29
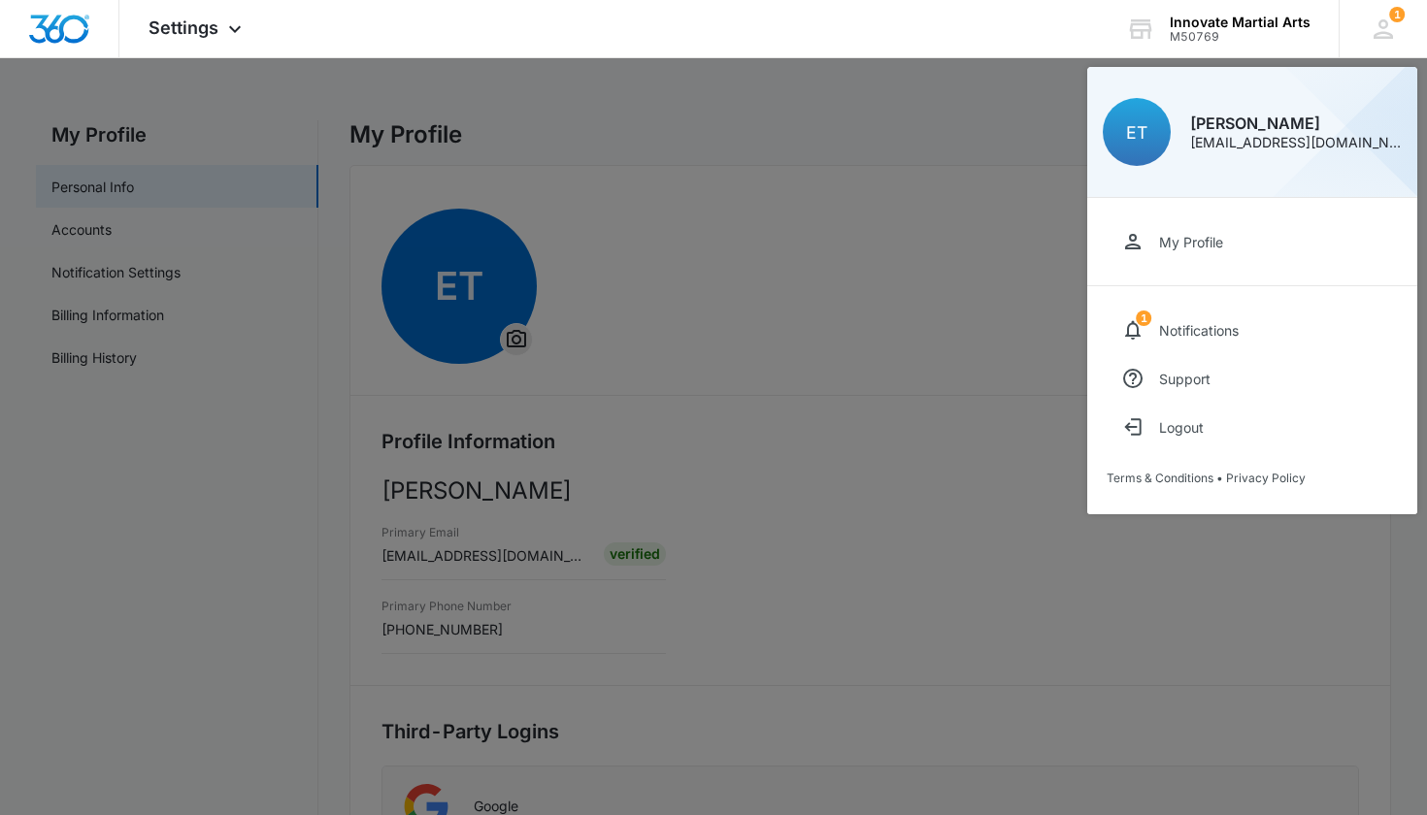
click at [942, 96] on div at bounding box center [713, 407] width 1427 height 815
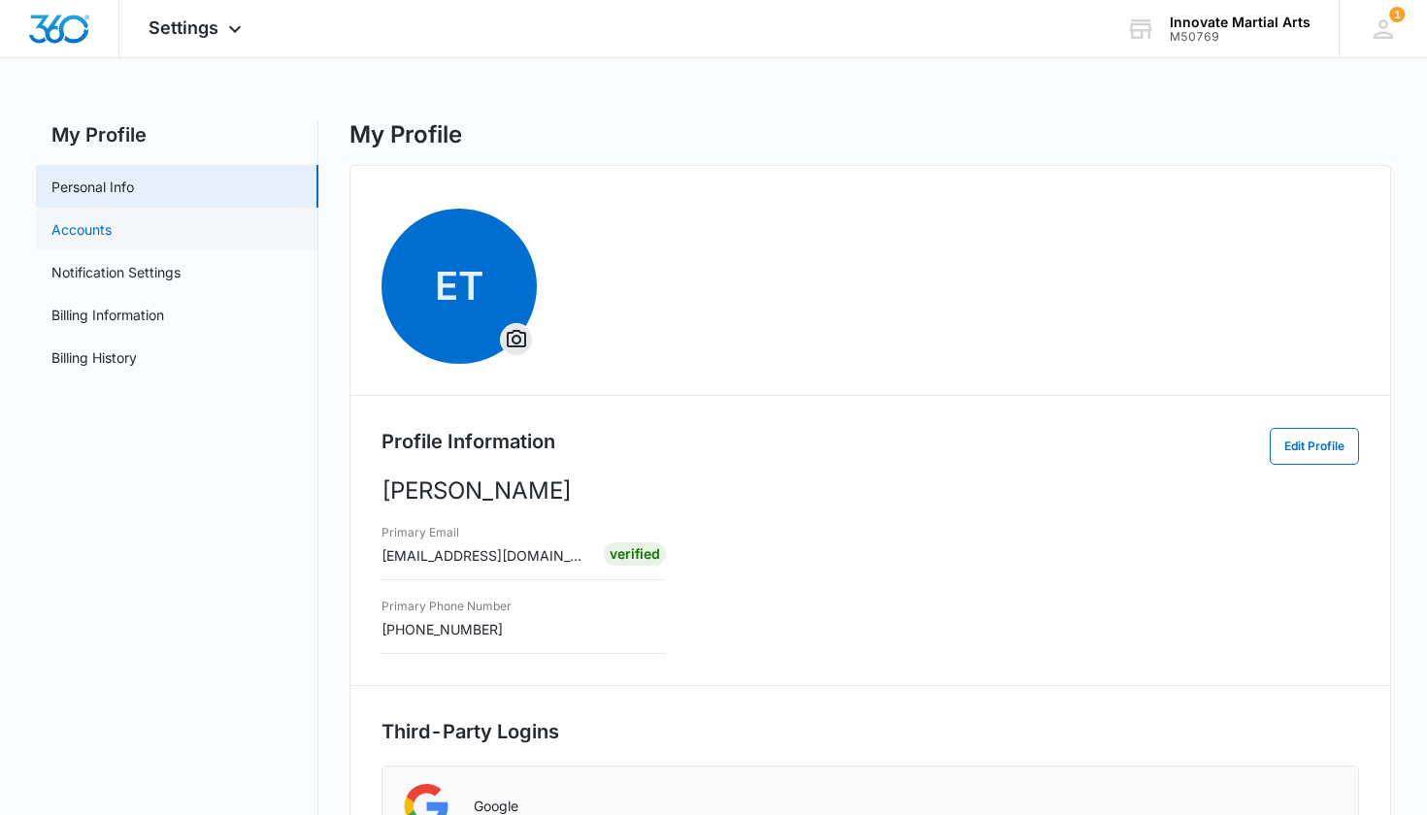
click at [92, 235] on link "Accounts" at bounding box center [81, 229] width 60 height 20
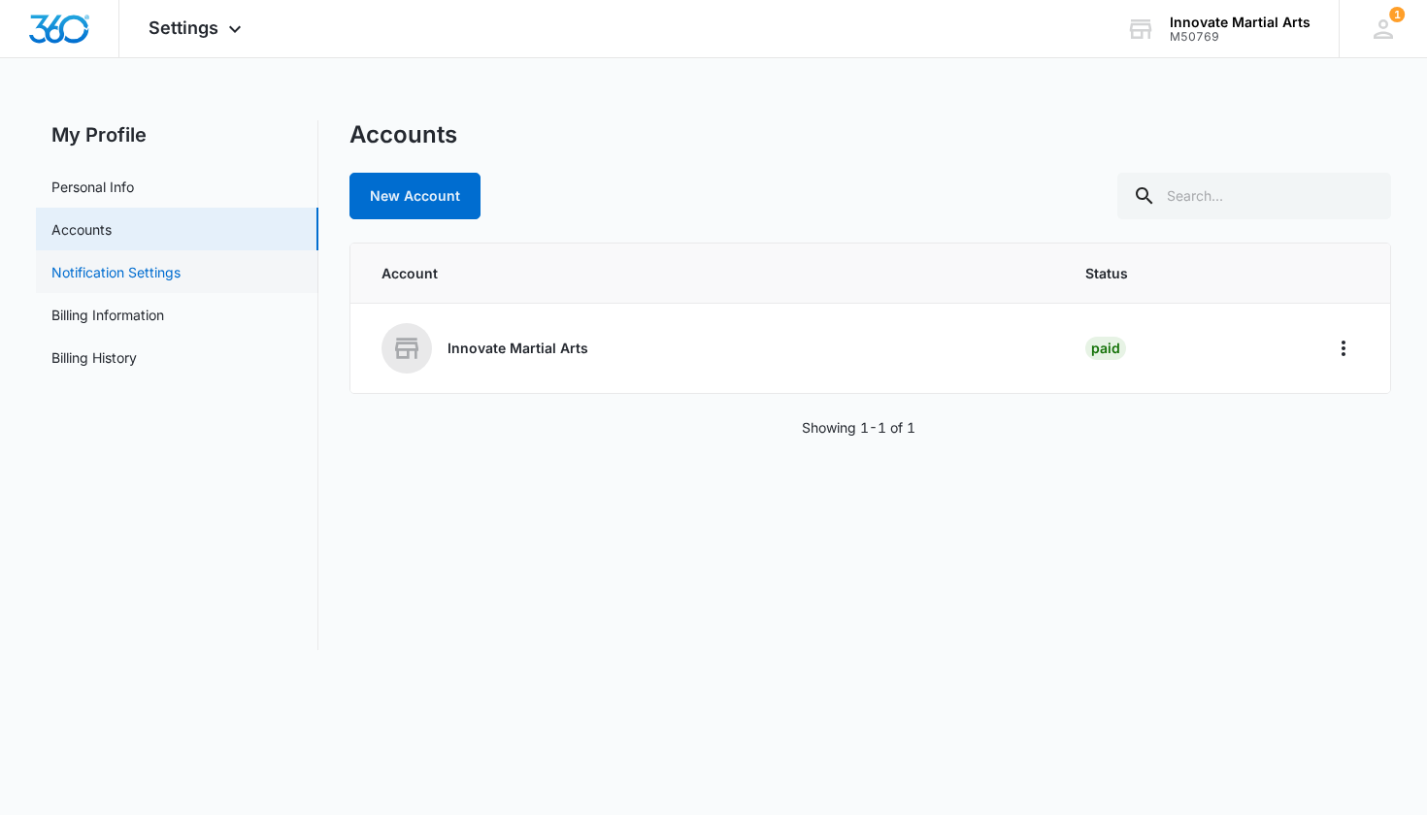
click at [103, 278] on link "Notification Settings" at bounding box center [115, 272] width 129 height 20
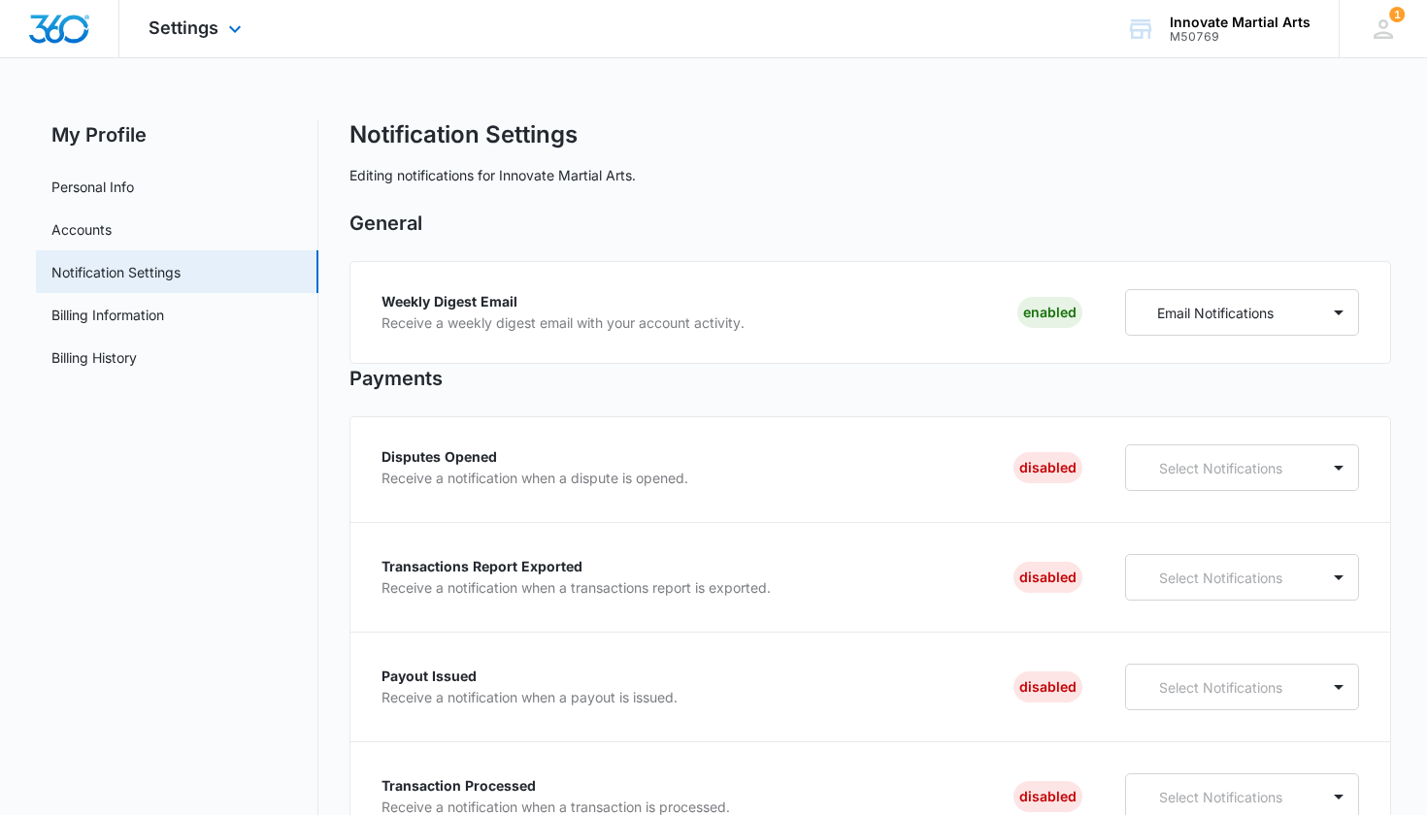
click at [85, 31] on img "Dashboard" at bounding box center [59, 29] width 62 height 29
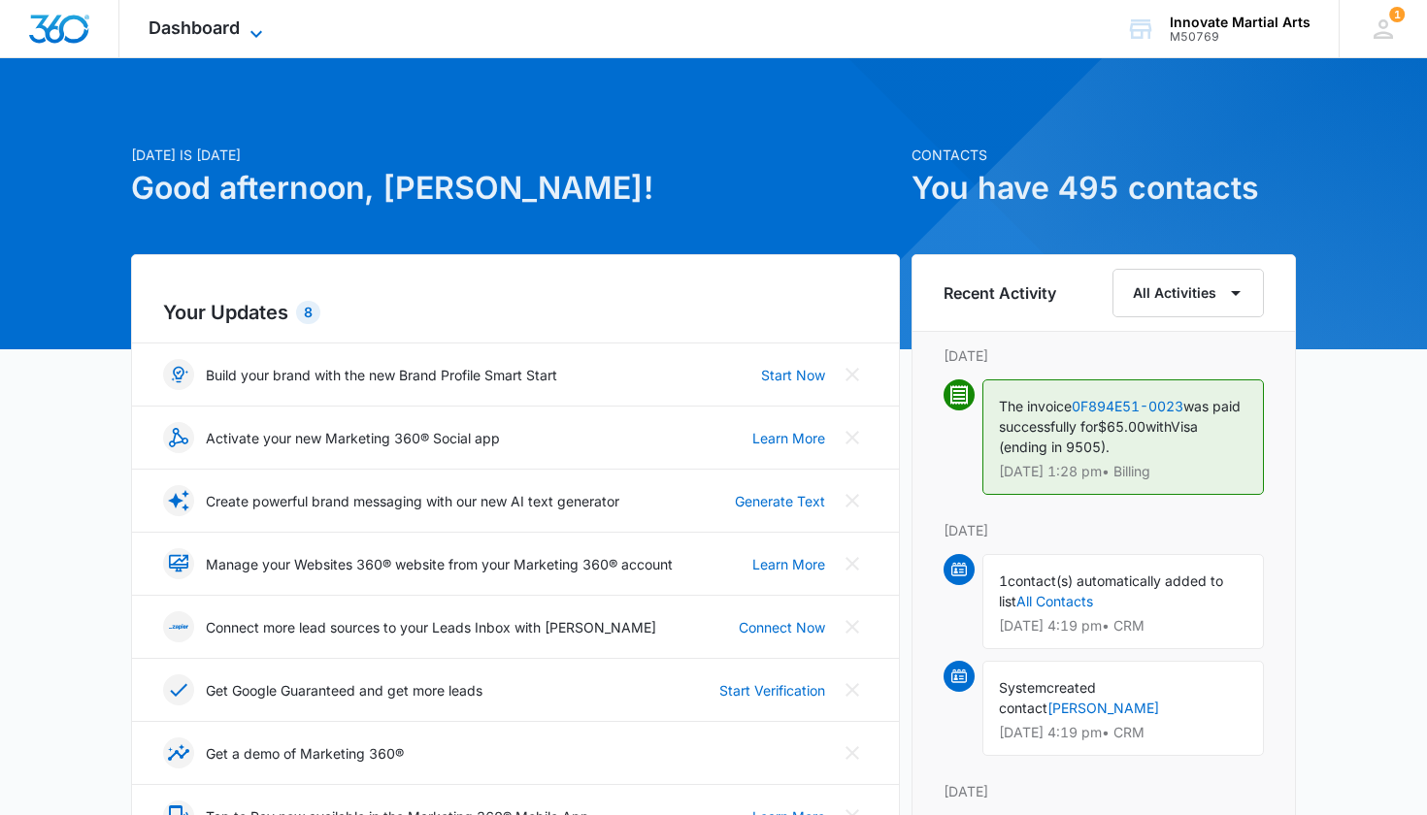
click at [231, 32] on span "Dashboard" at bounding box center [194, 27] width 91 height 20
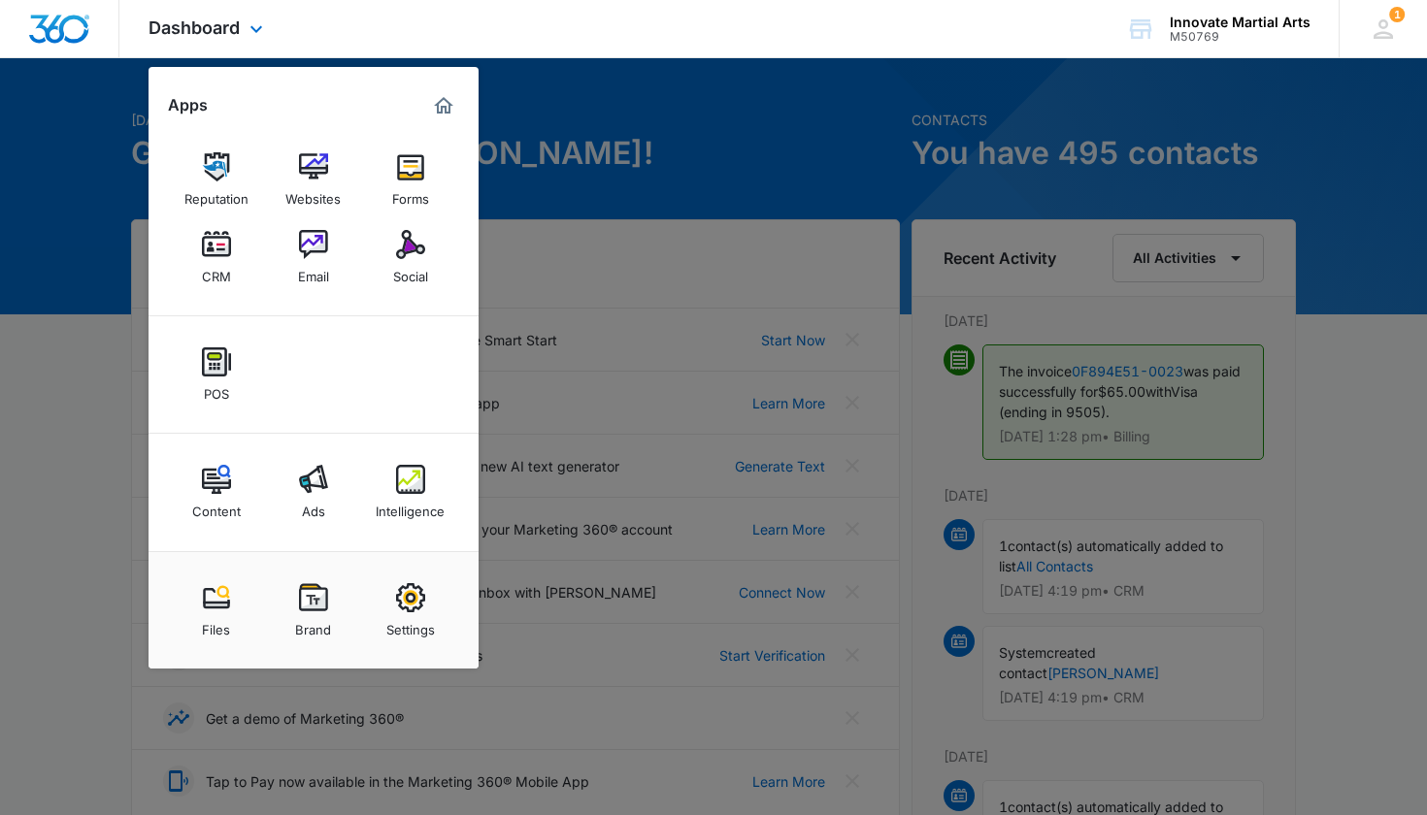
scroll to position [32, 0]
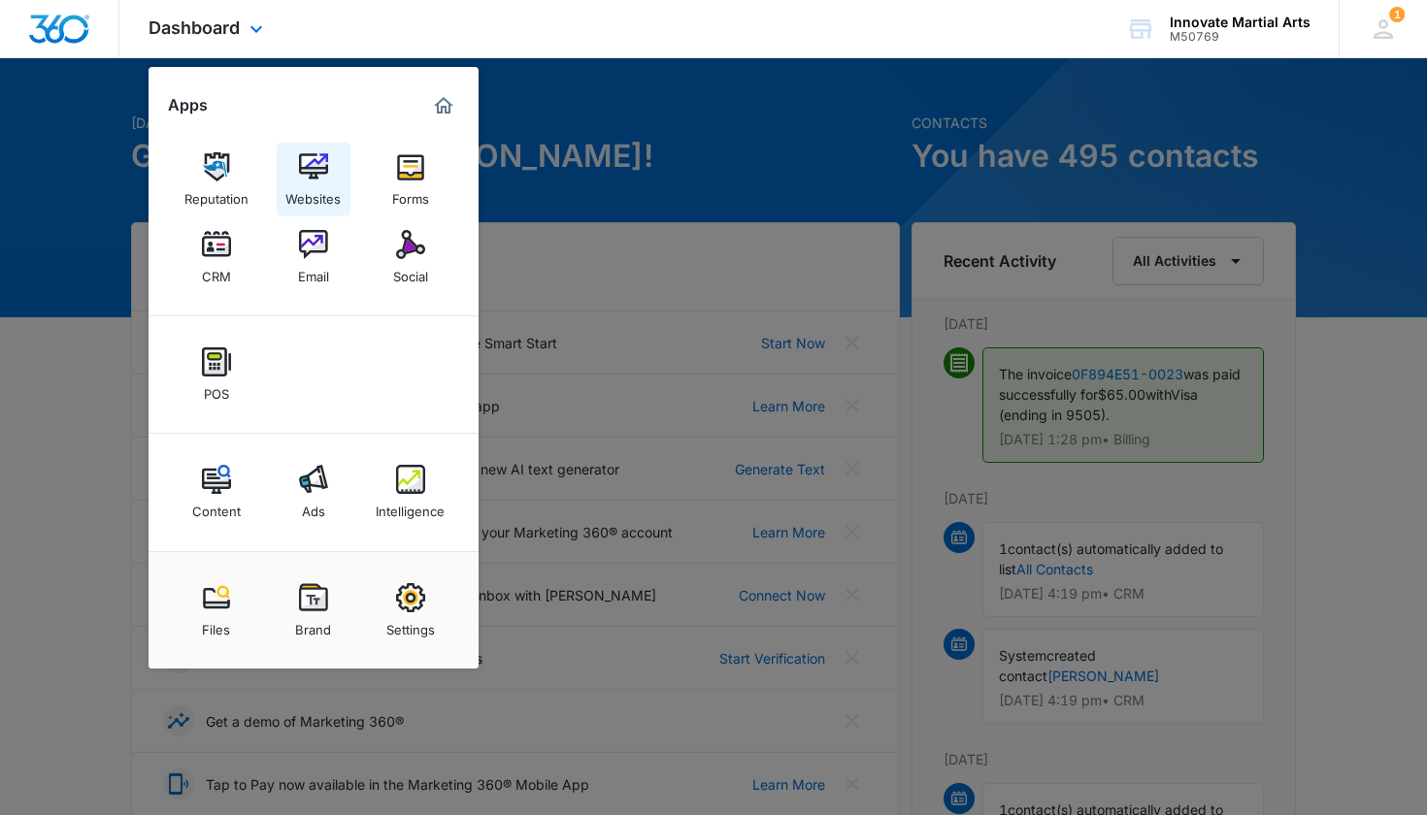
click at [315, 186] on div "Websites" at bounding box center [312, 194] width 55 height 25
